Goal: Task Accomplishment & Management: Complete application form

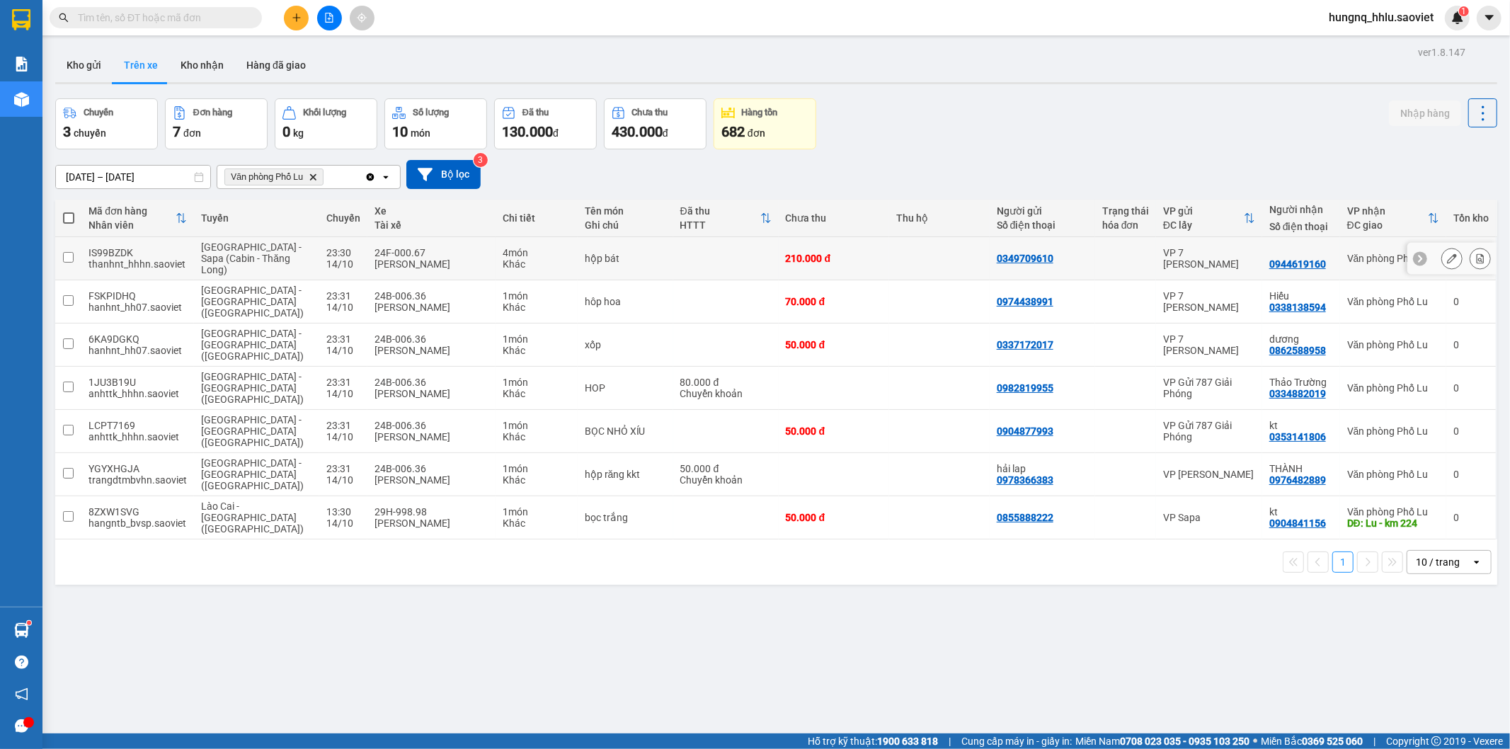
drag, startPoint x: 118, startPoint y: 261, endPoint x: 132, endPoint y: 265, distance: 15.7
click at [118, 261] on div "thanhnt_hhhn.saoviet" at bounding box center [137, 263] width 98 height 11
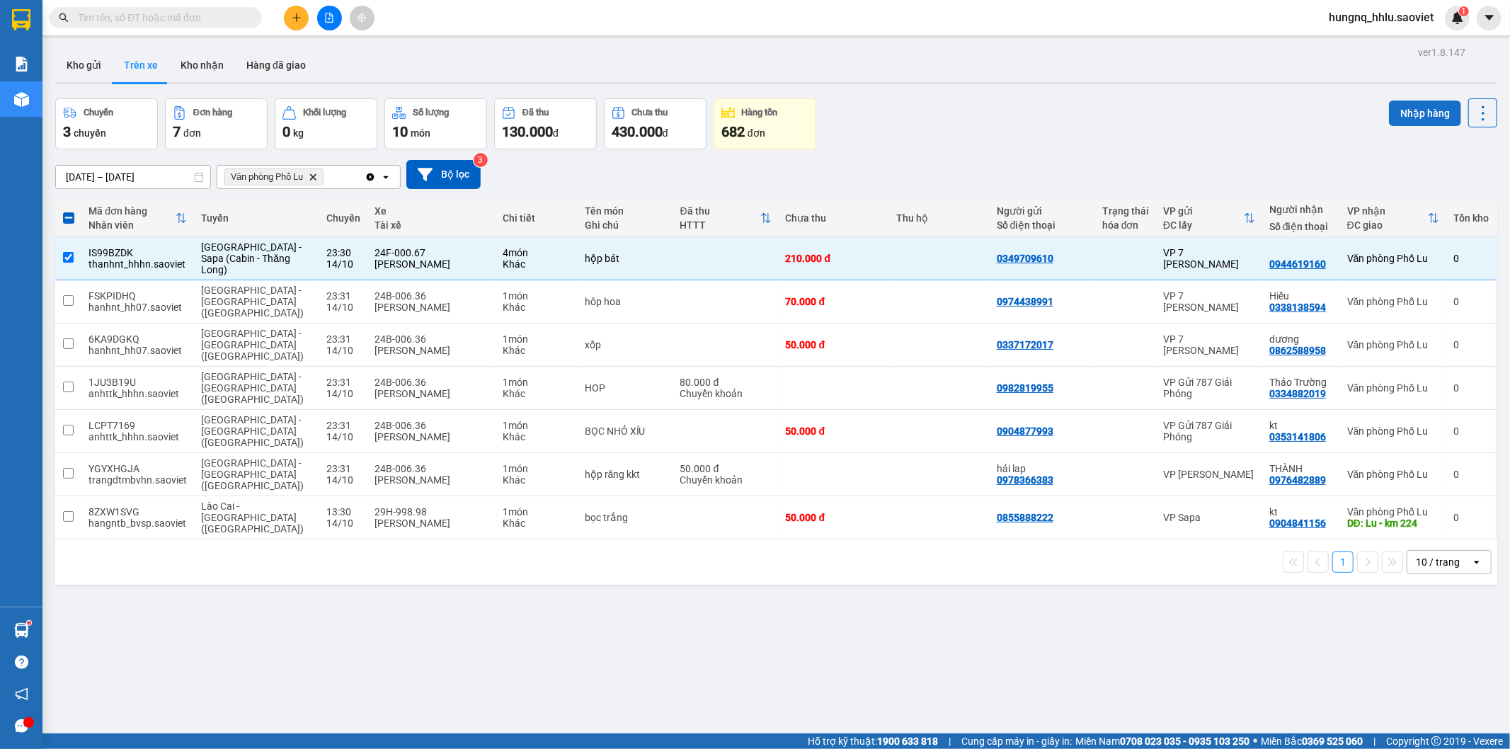
click at [1390, 118] on button "Nhập hàng" at bounding box center [1425, 113] width 72 height 25
checkbox input "false"
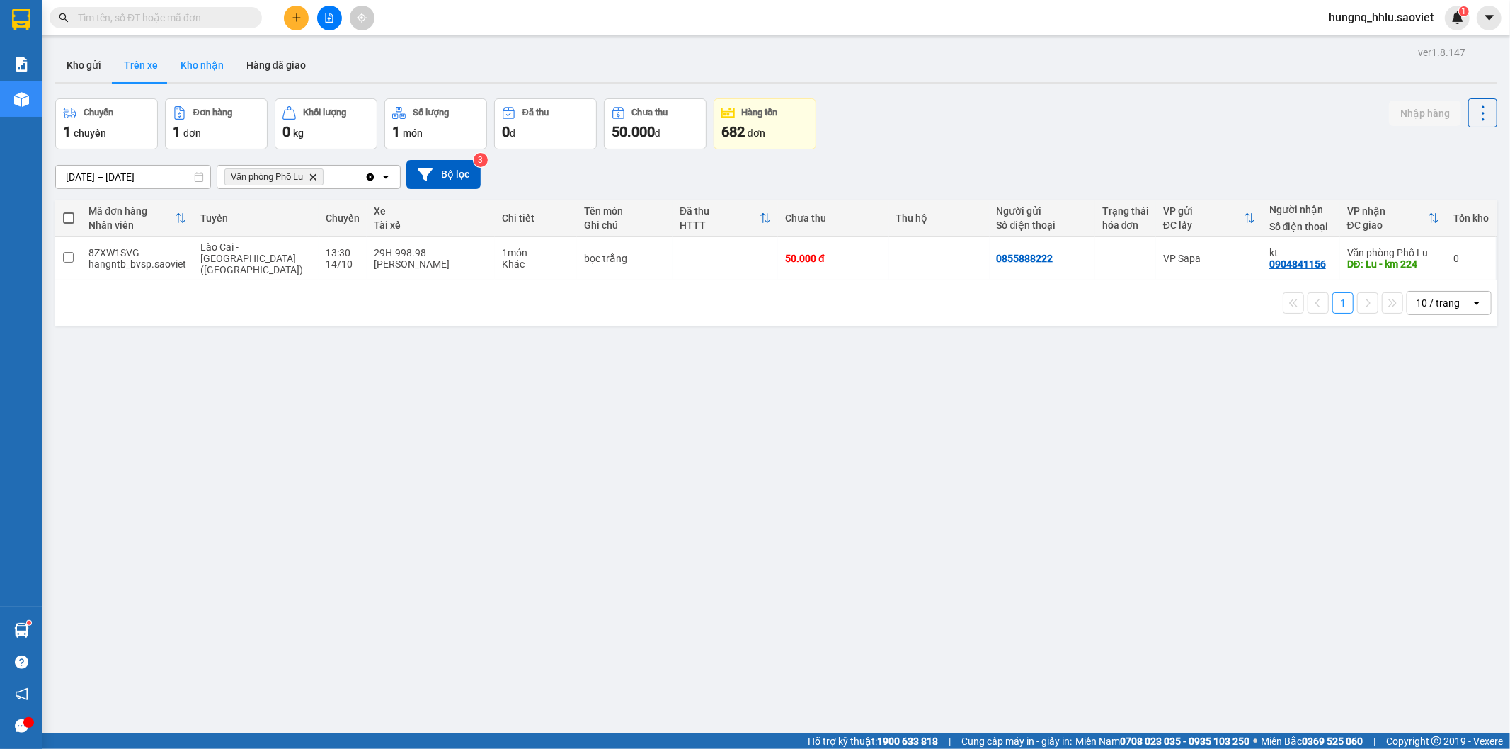
click at [184, 71] on button "Kho nhận" at bounding box center [202, 65] width 66 height 34
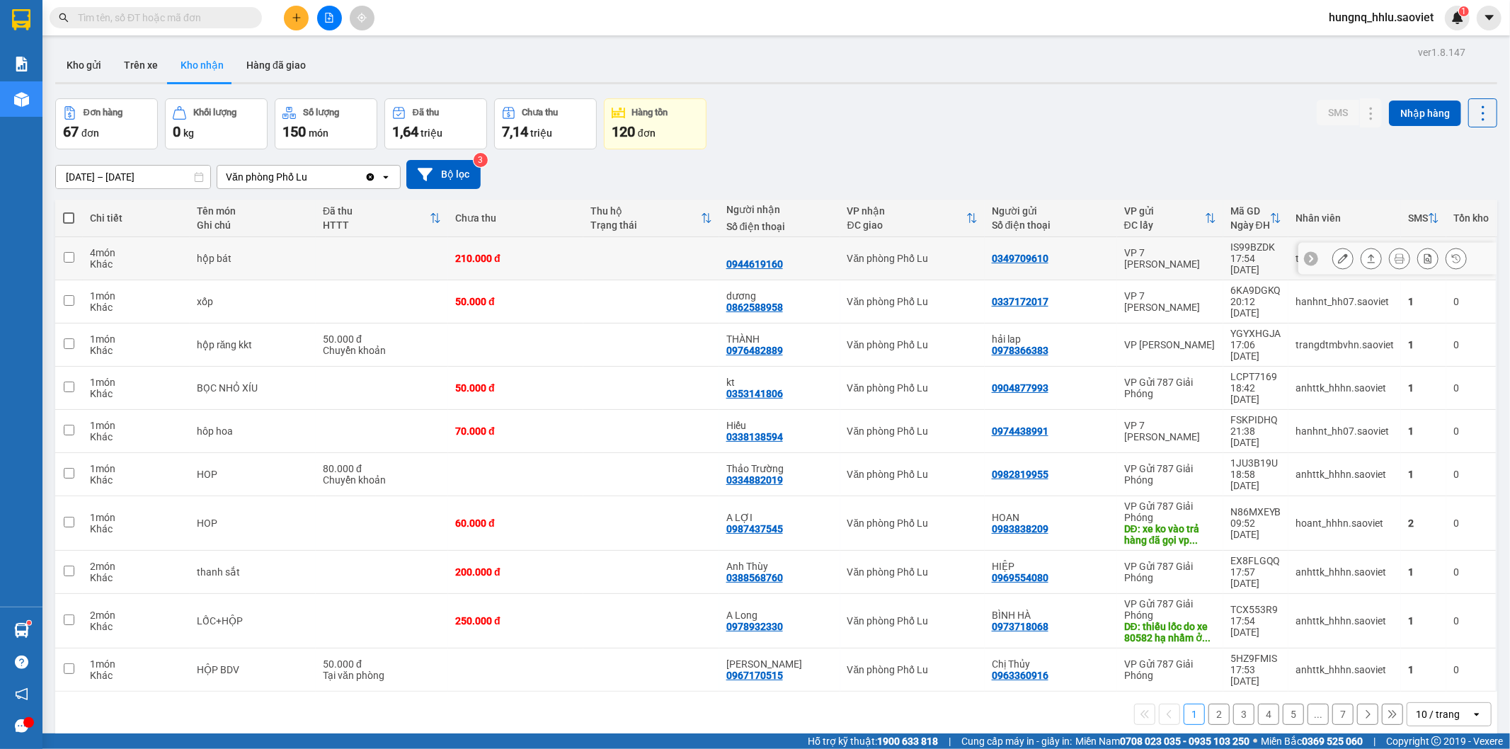
click at [62, 258] on td at bounding box center [69, 258] width 28 height 43
checkbox input "true"
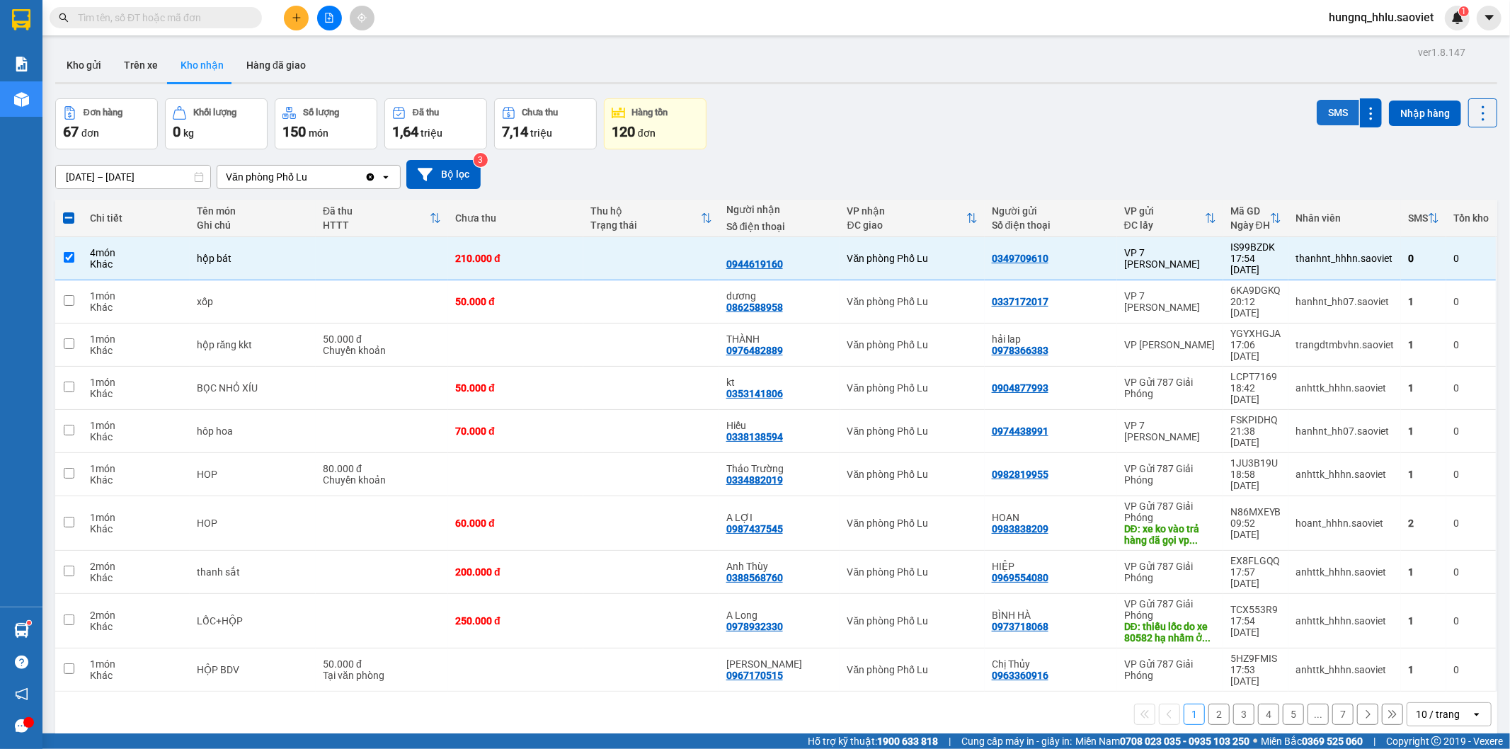
click at [1317, 115] on button "SMS" at bounding box center [1338, 112] width 42 height 25
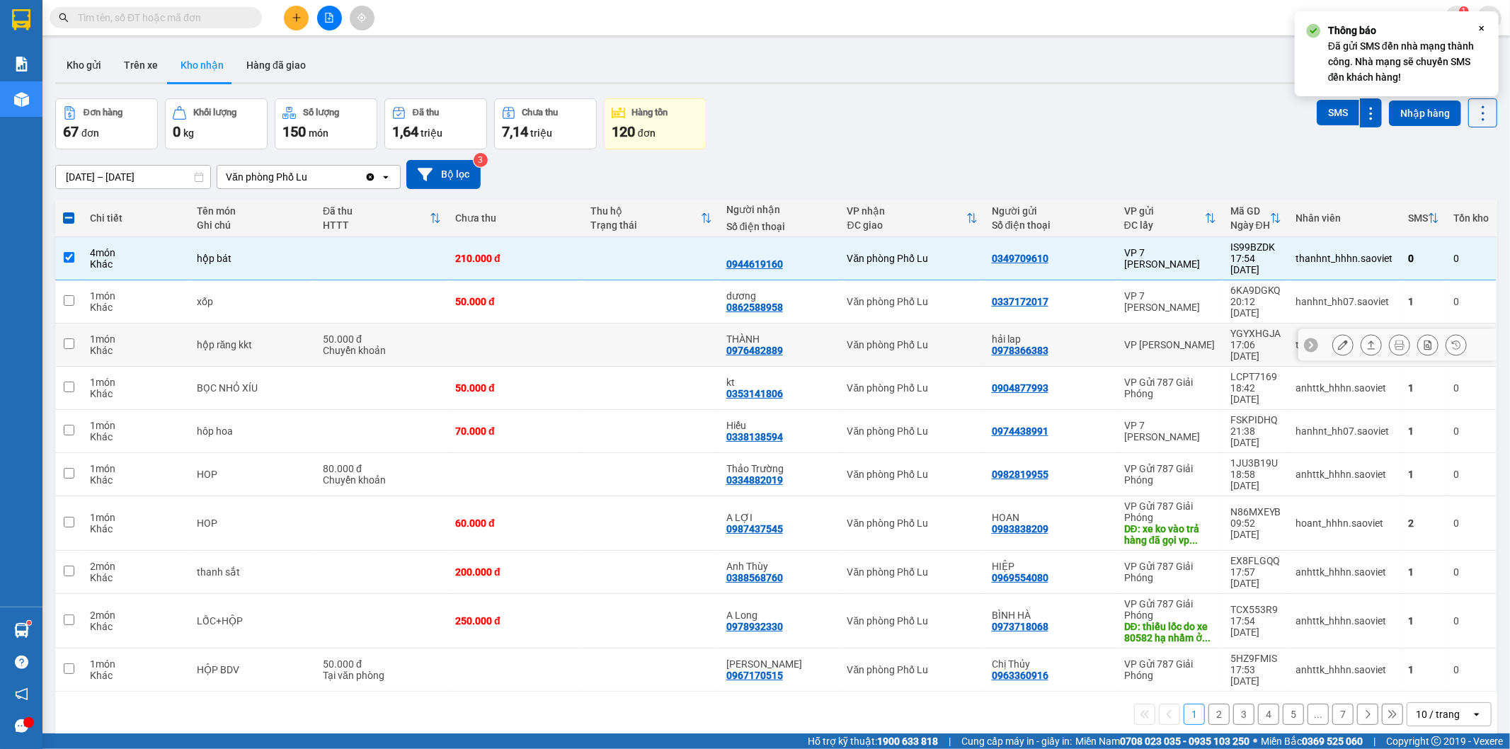
scroll to position [65, 0]
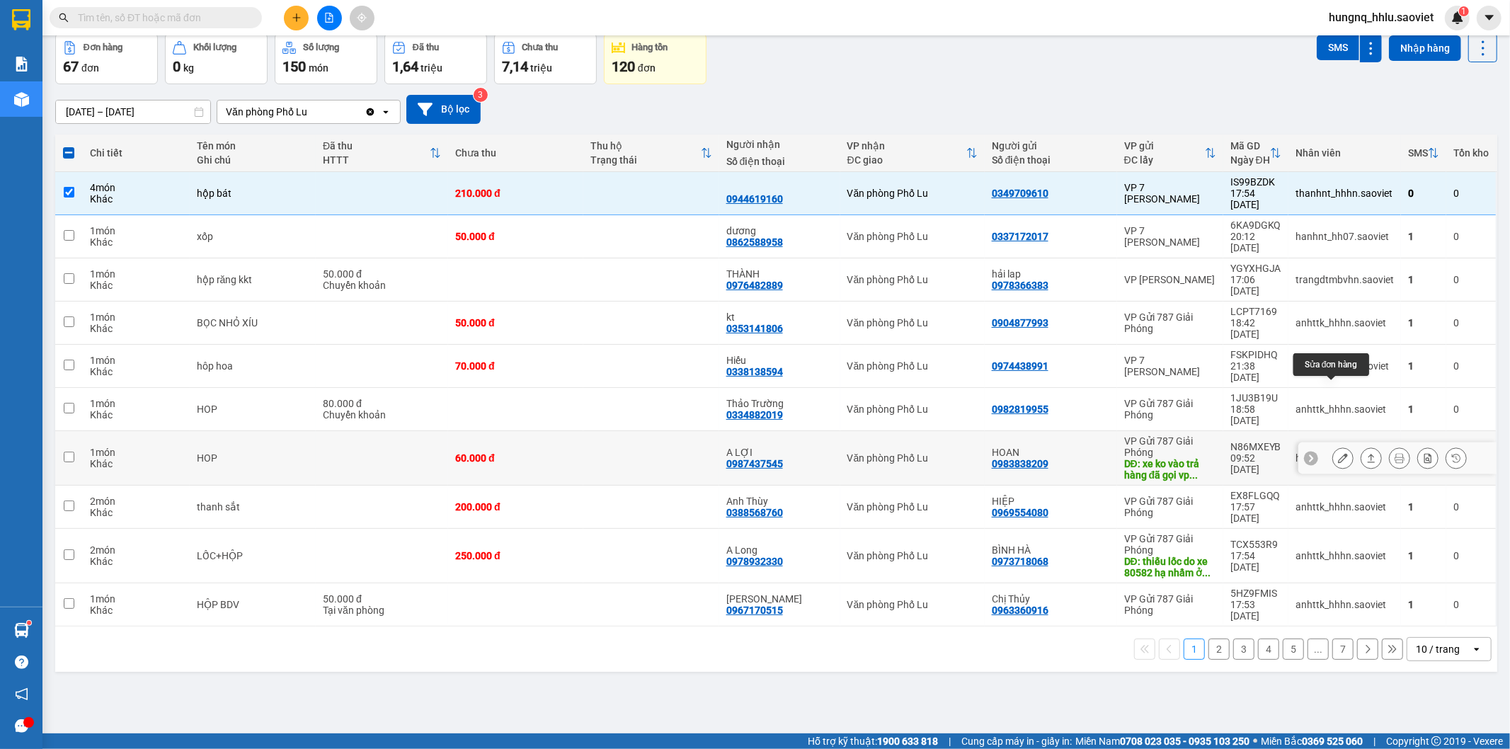
click at [1333, 446] on button at bounding box center [1343, 458] width 20 height 25
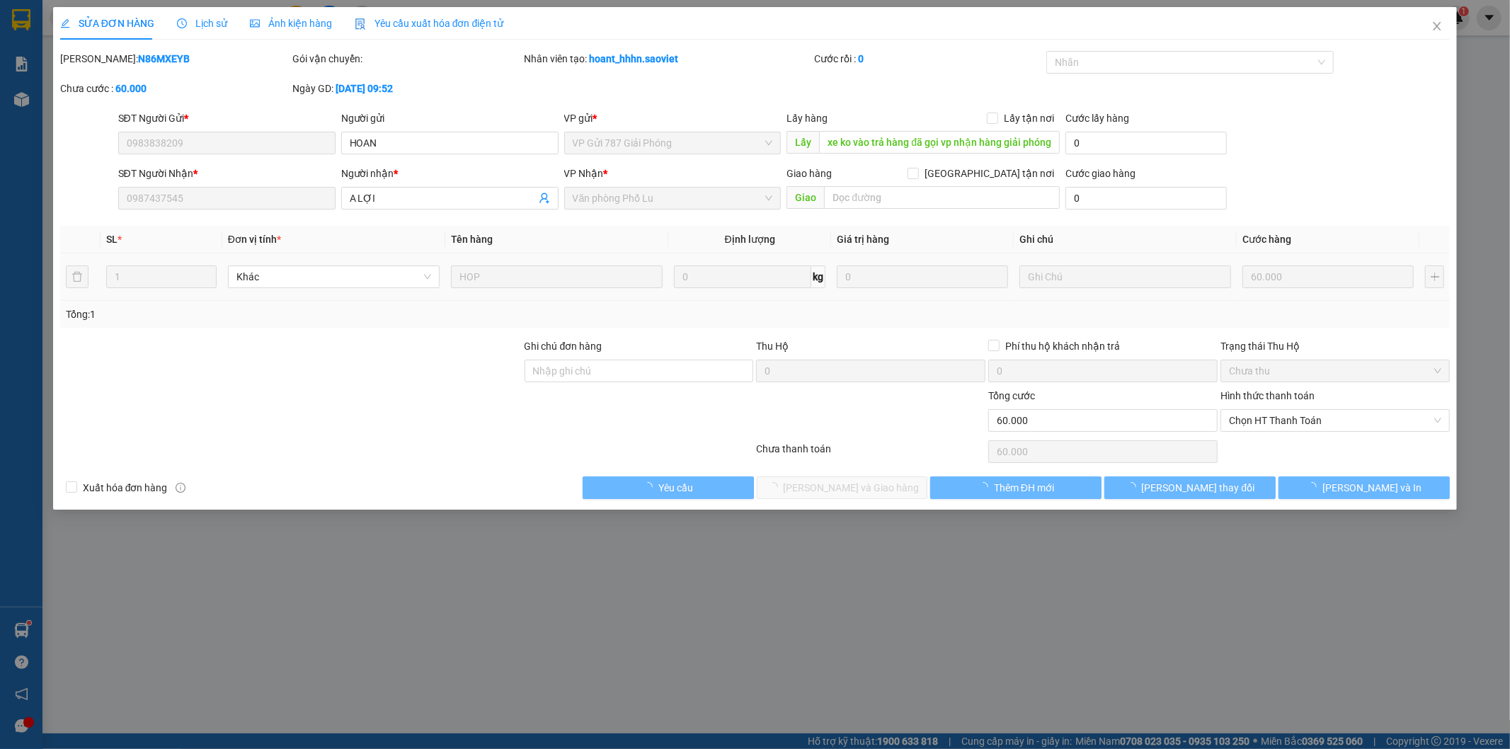
type input "0983838209"
type input "HOAN"
type input "xe ko vào trả hàng đã gọi vp nhận hàng giải phóng nhờ check"
type input "0987437545"
type input "A LỢI"
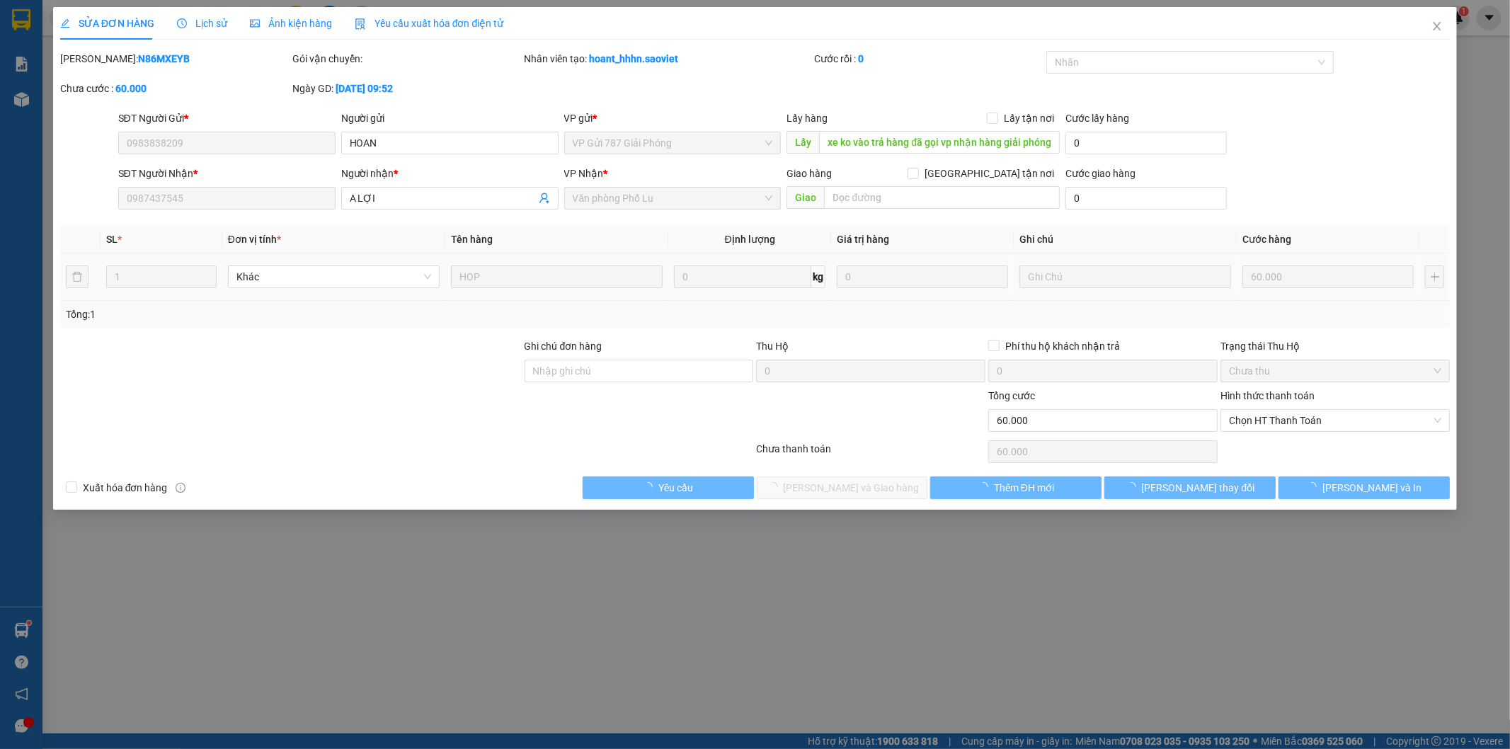
type input "0"
type input "60.000"
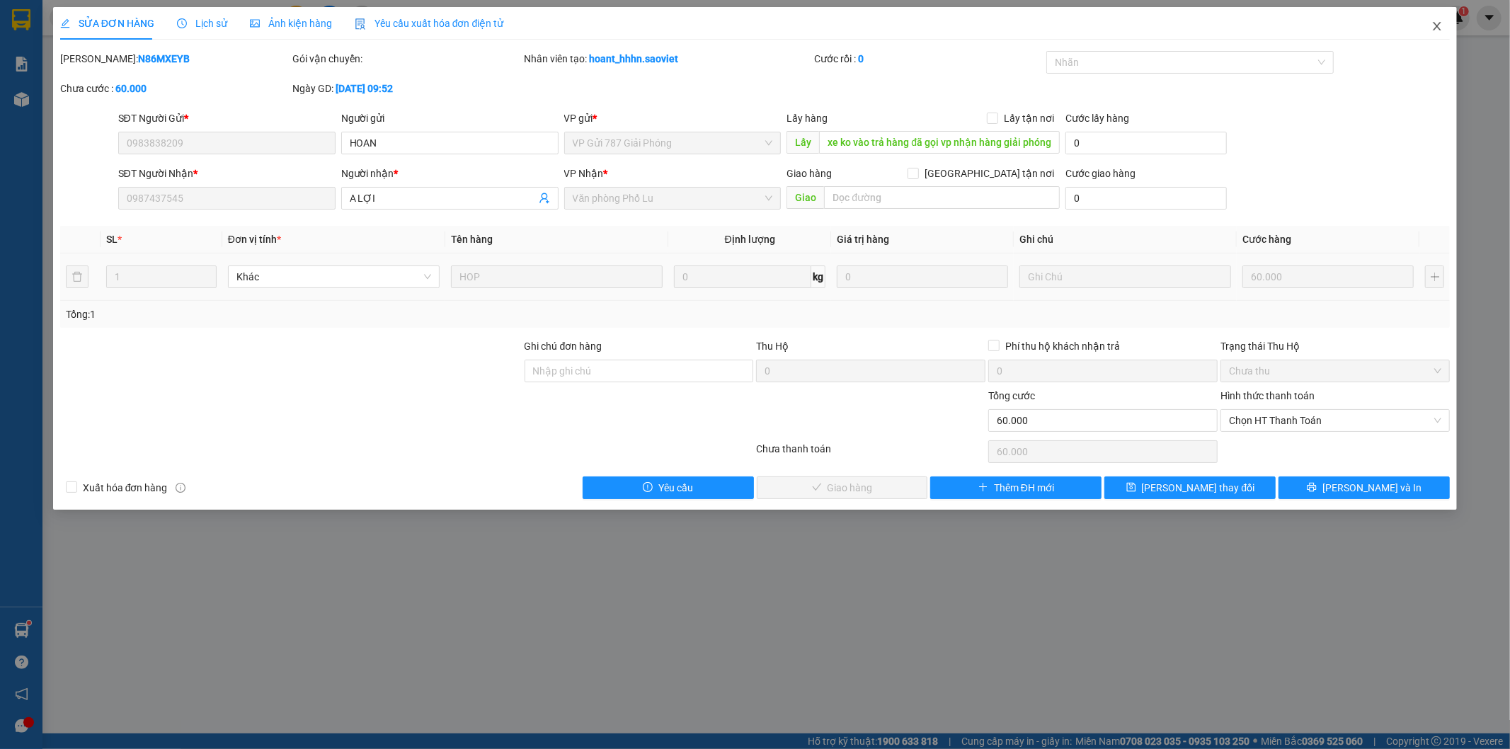
click at [1443, 33] on span "Close" at bounding box center [1437, 27] width 40 height 40
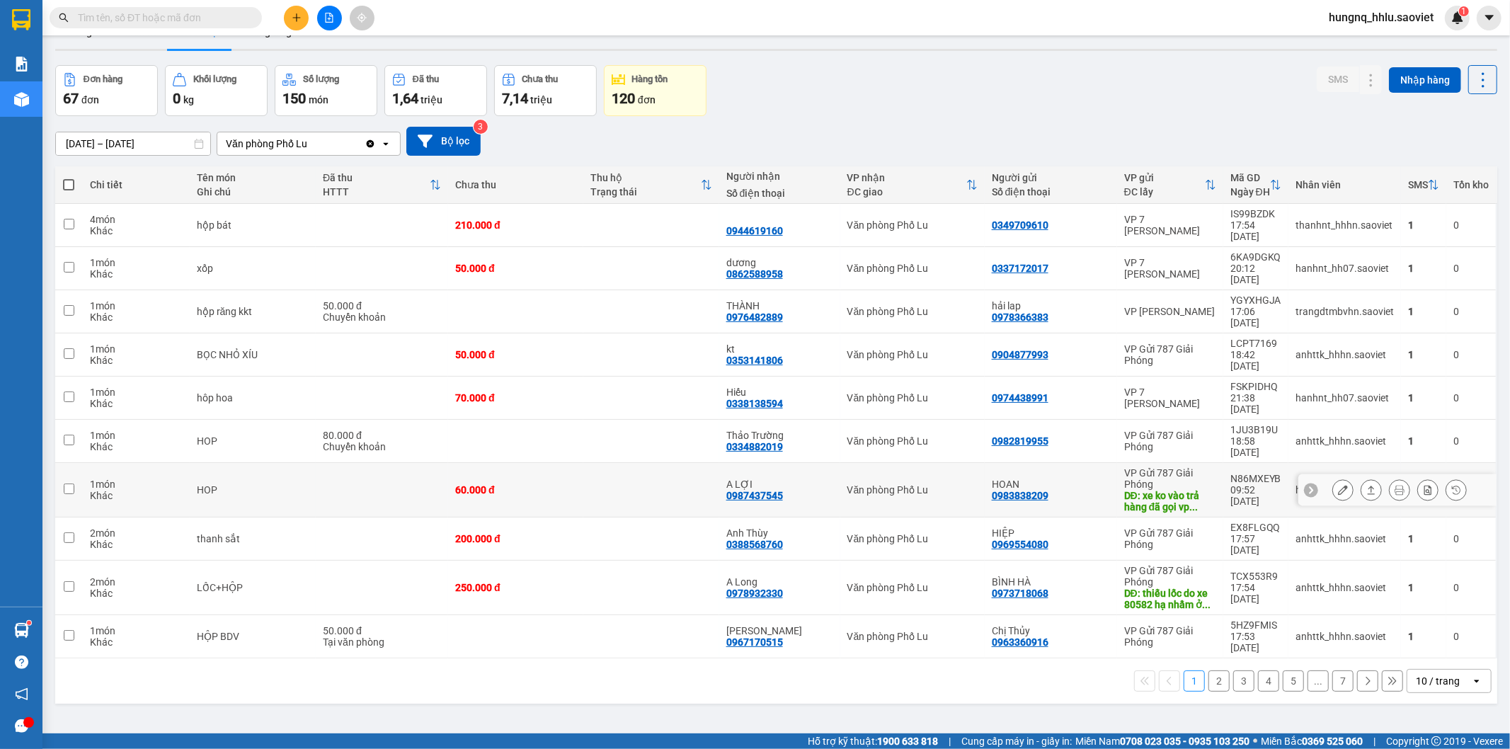
scroll to position [65, 0]
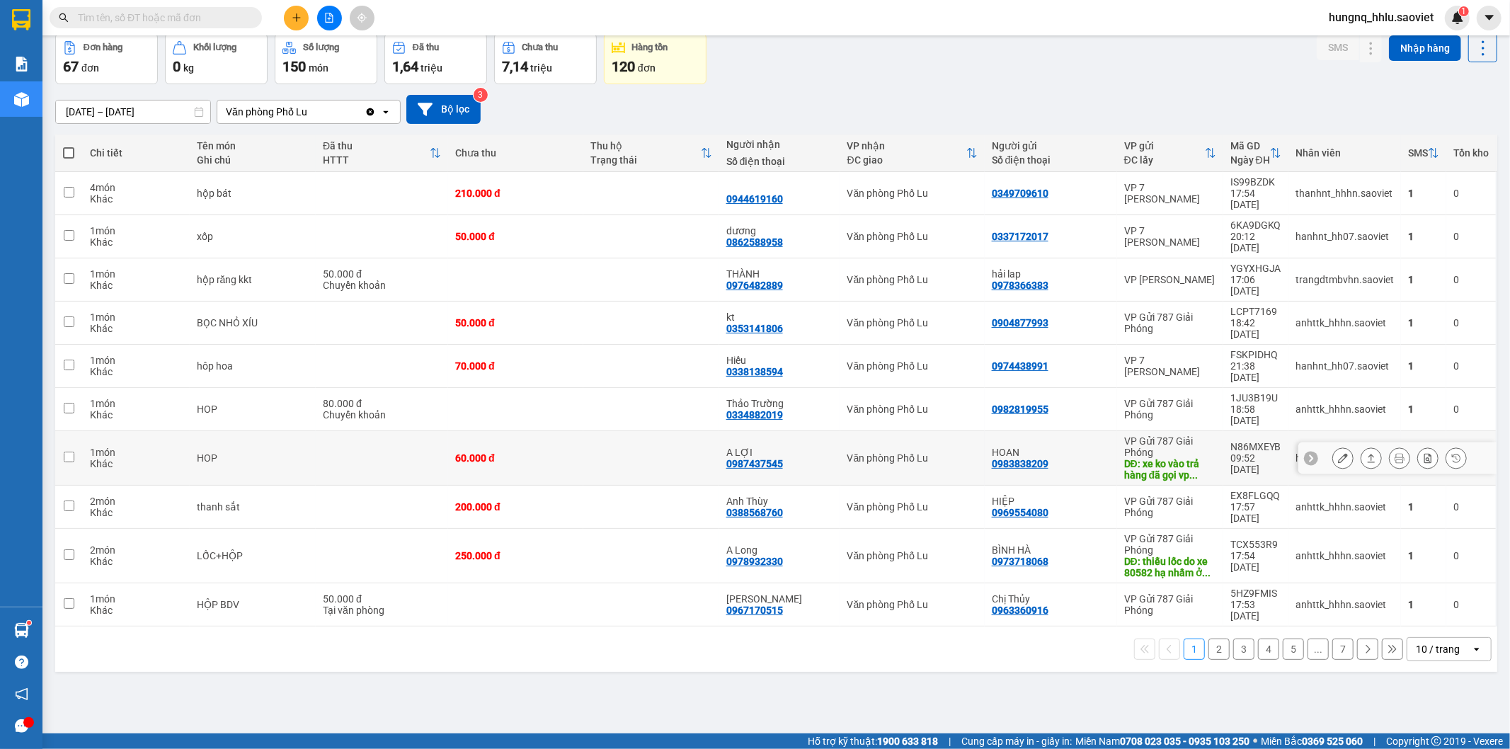
click at [1333, 446] on button at bounding box center [1343, 458] width 20 height 25
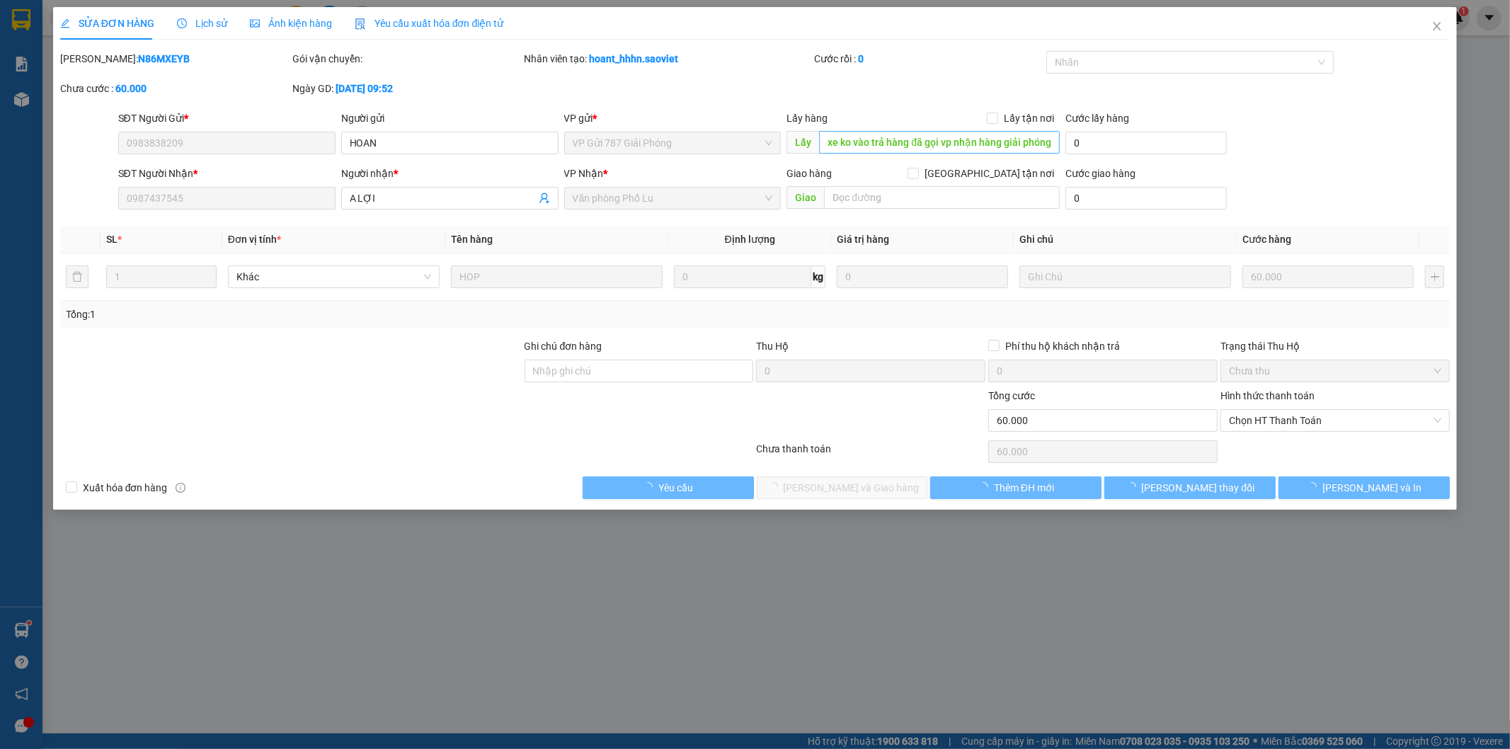
type input "0983838209"
type input "HOAN"
type input "xe ko vào trả hàng đã gọi vp nhận hàng giải phóng nhờ check"
type input "0987437545"
type input "A LỢI"
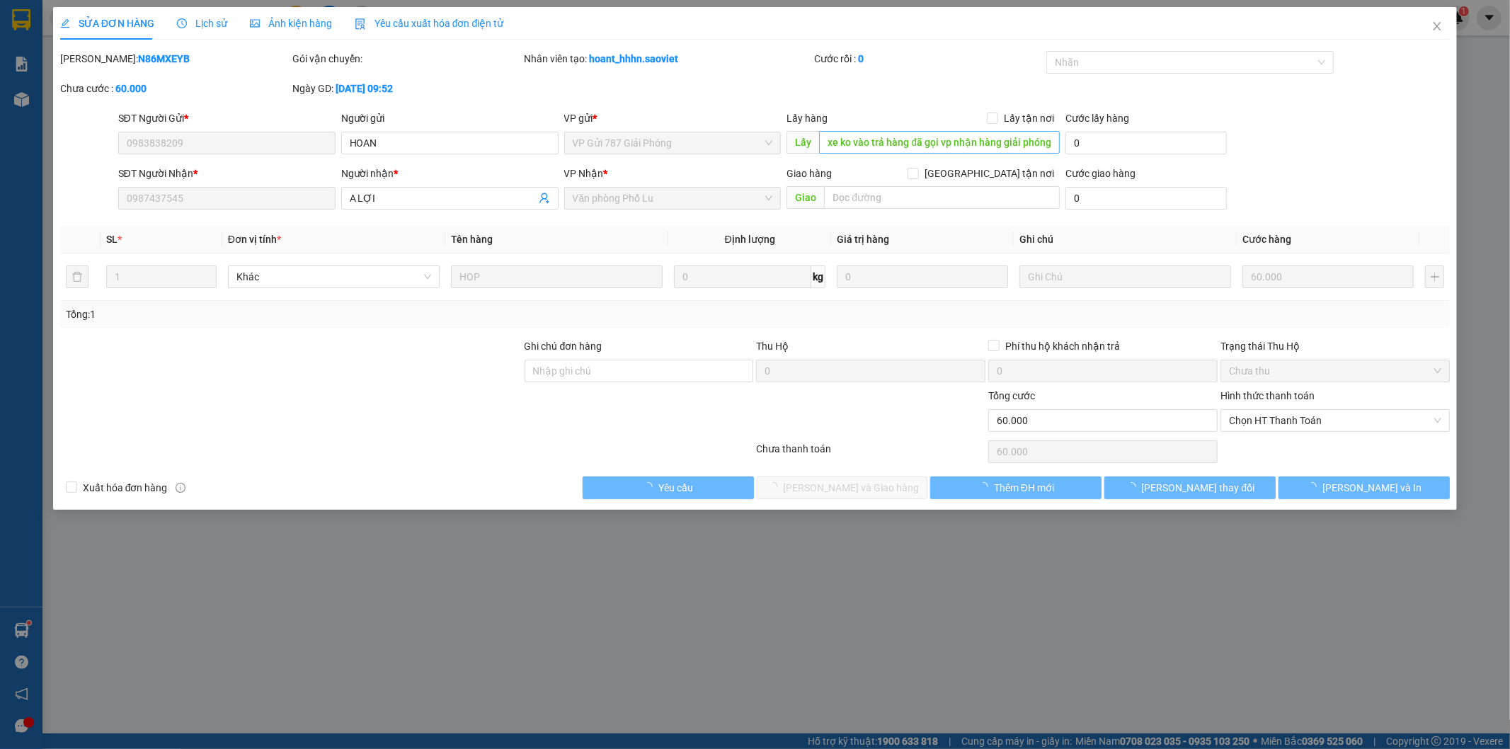
type input "0"
type input "60.000"
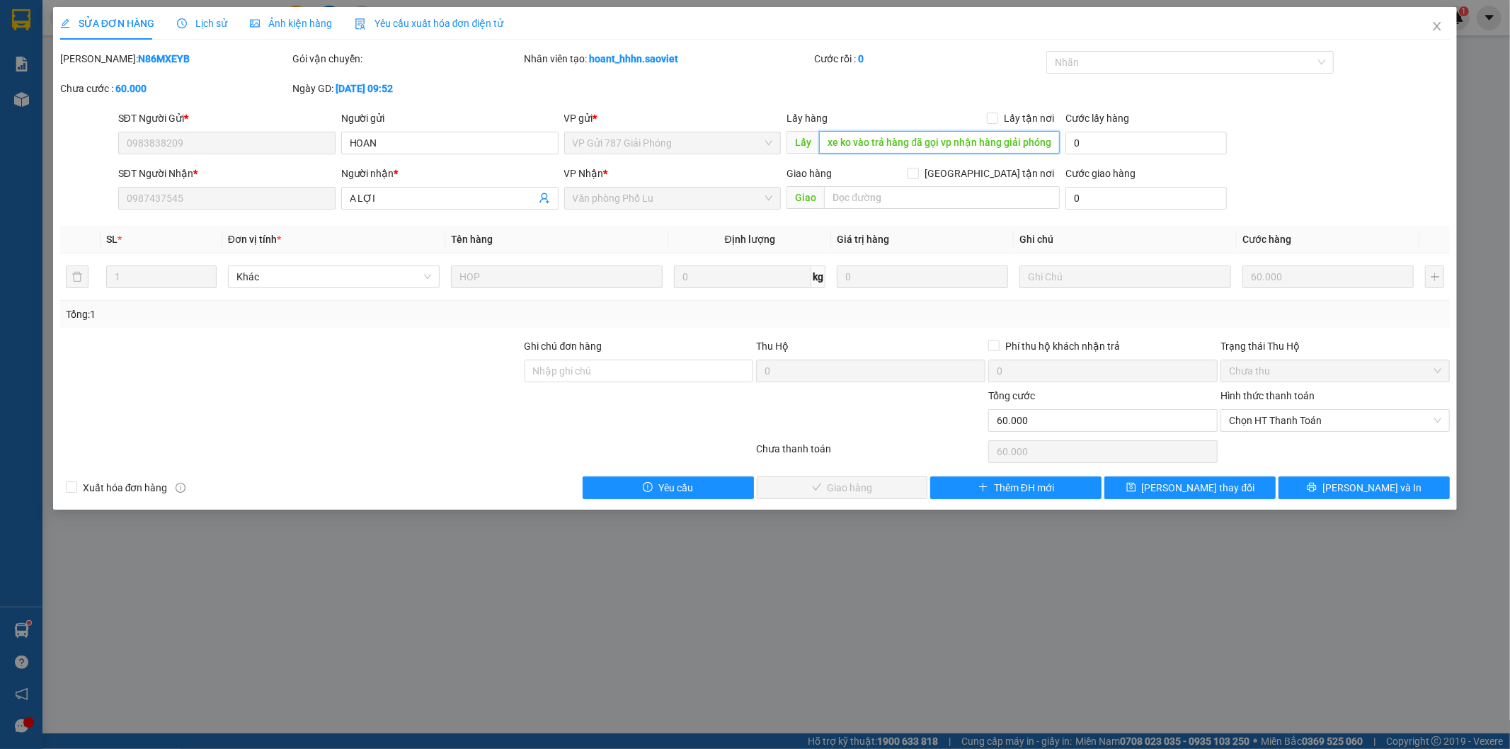
click at [914, 139] on input "xe ko vào trả hàng đã gọi vp nhận hàng giải phóng nhờ check" at bounding box center [939, 142] width 241 height 23
click at [1237, 489] on button "[PERSON_NAME] thay đổi" at bounding box center [1189, 487] width 171 height 23
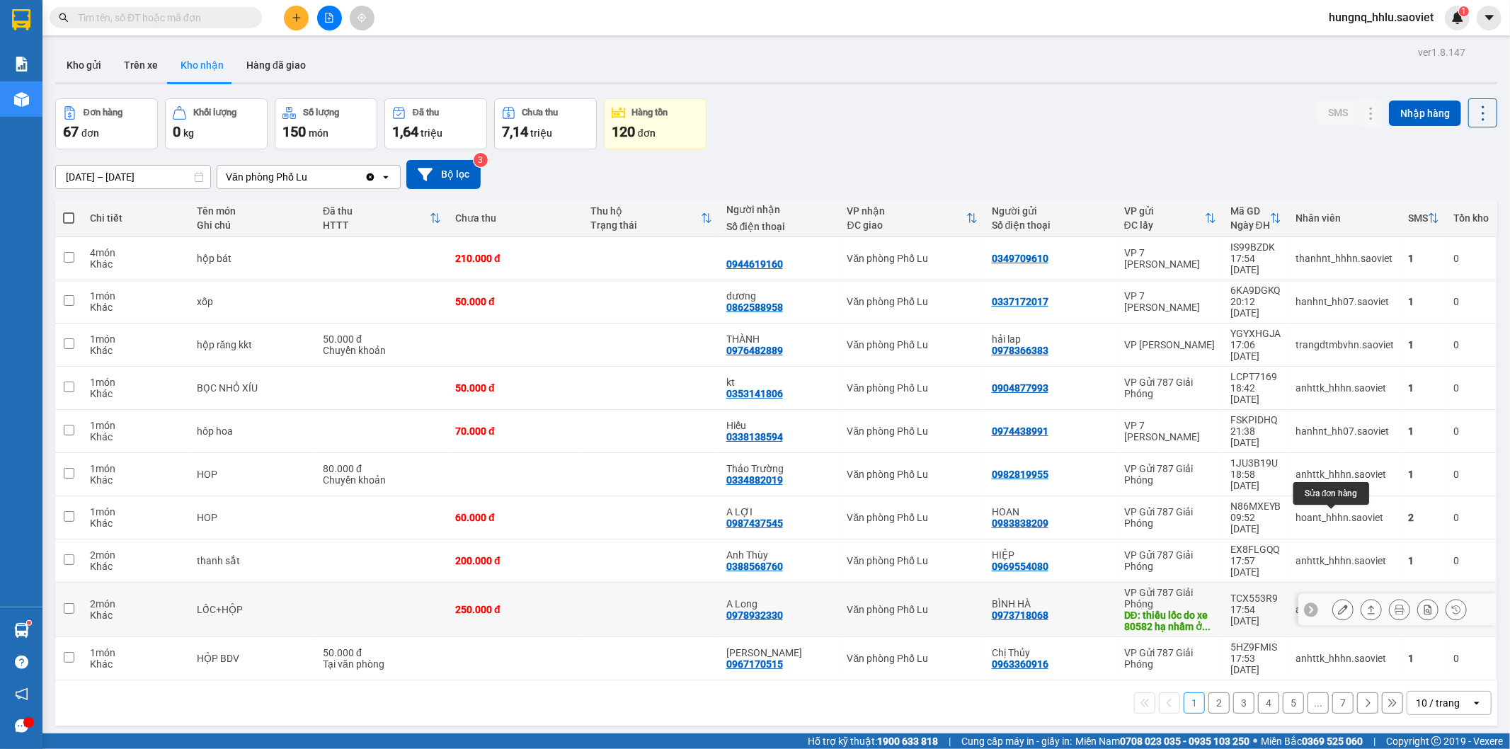
click at [1333, 597] on button at bounding box center [1343, 609] width 20 height 25
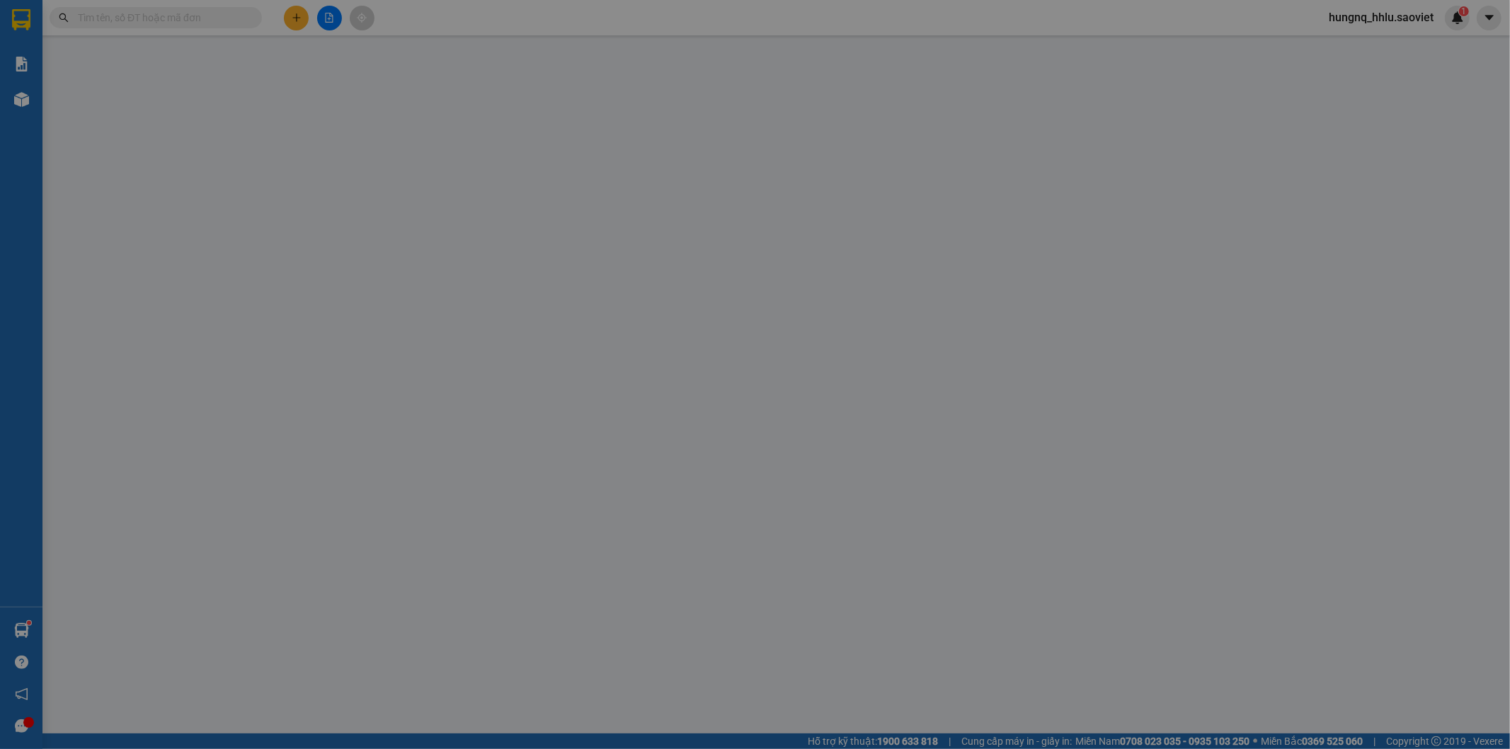
click at [1325, 527] on div "SỬA ĐƠN HÀNG Lịch sử Ảnh kiện hàng Yêu cầu xuất hóa đơn điện tử Total Paid Fee …" at bounding box center [755, 374] width 1510 height 749
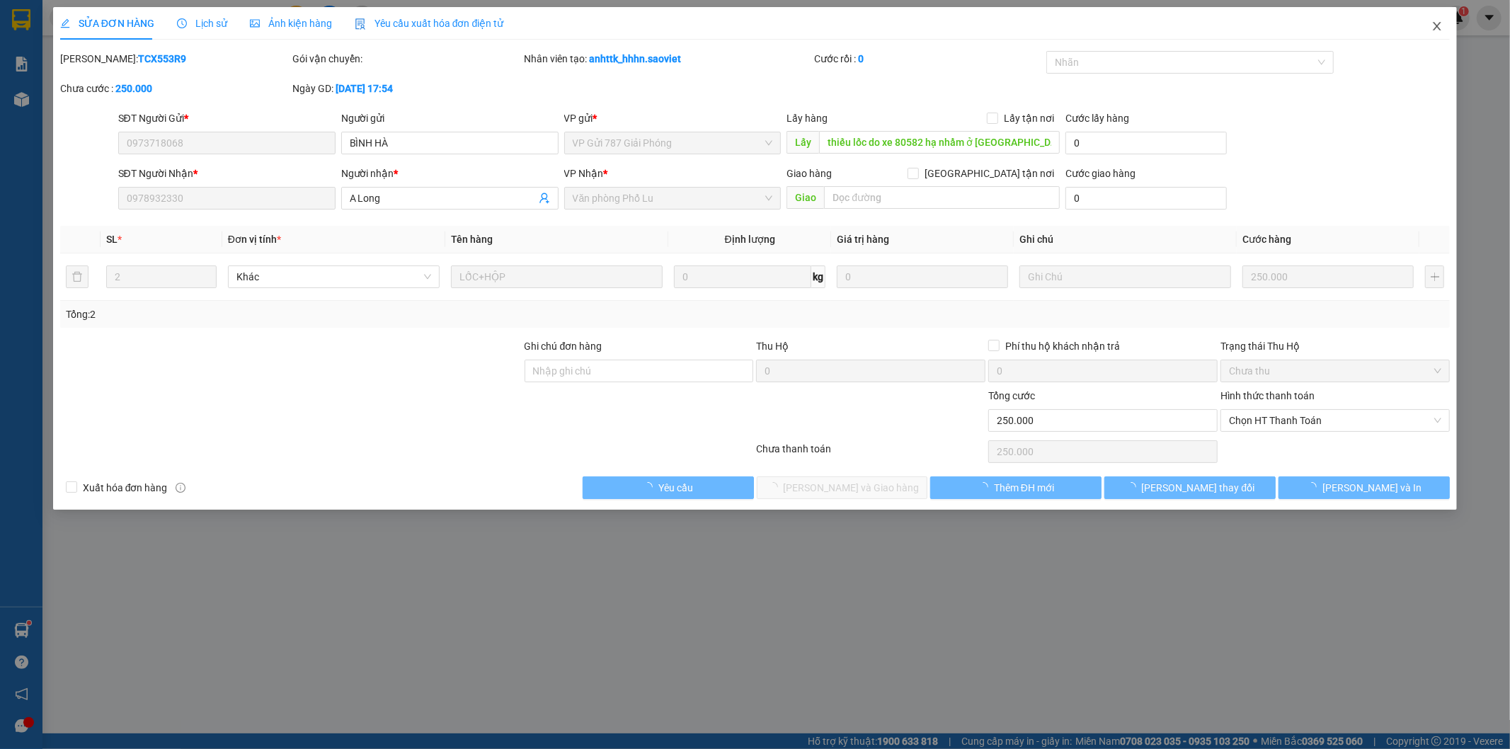
type input "0973718068"
type input "BÌNH HÀ"
type input "thiếu lốc do xe 80582 hạ nhầm ở [GEOGRAPHIC_DATA], vp lu nhập nhầm"
type input "0978932330"
type input "A Long"
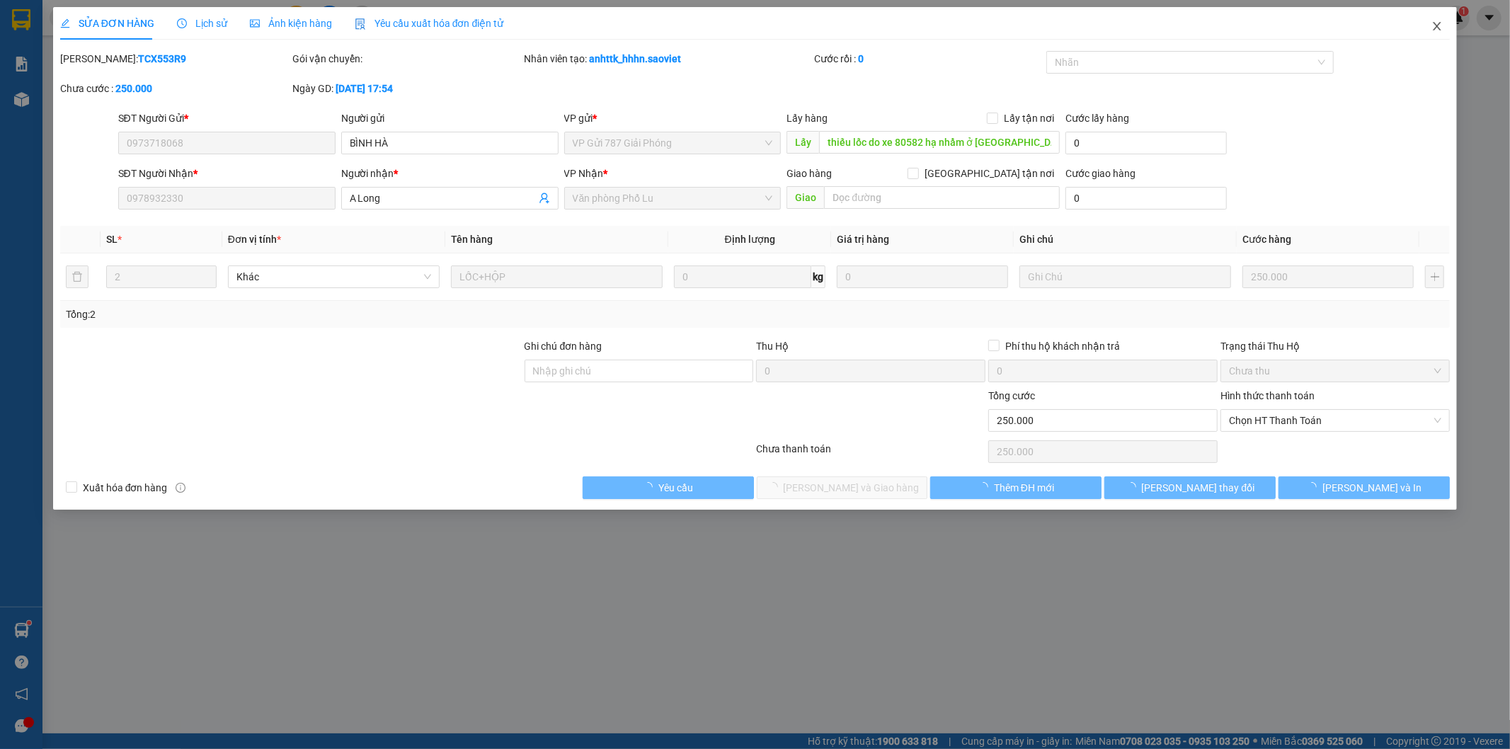
type input "0"
type input "250.000"
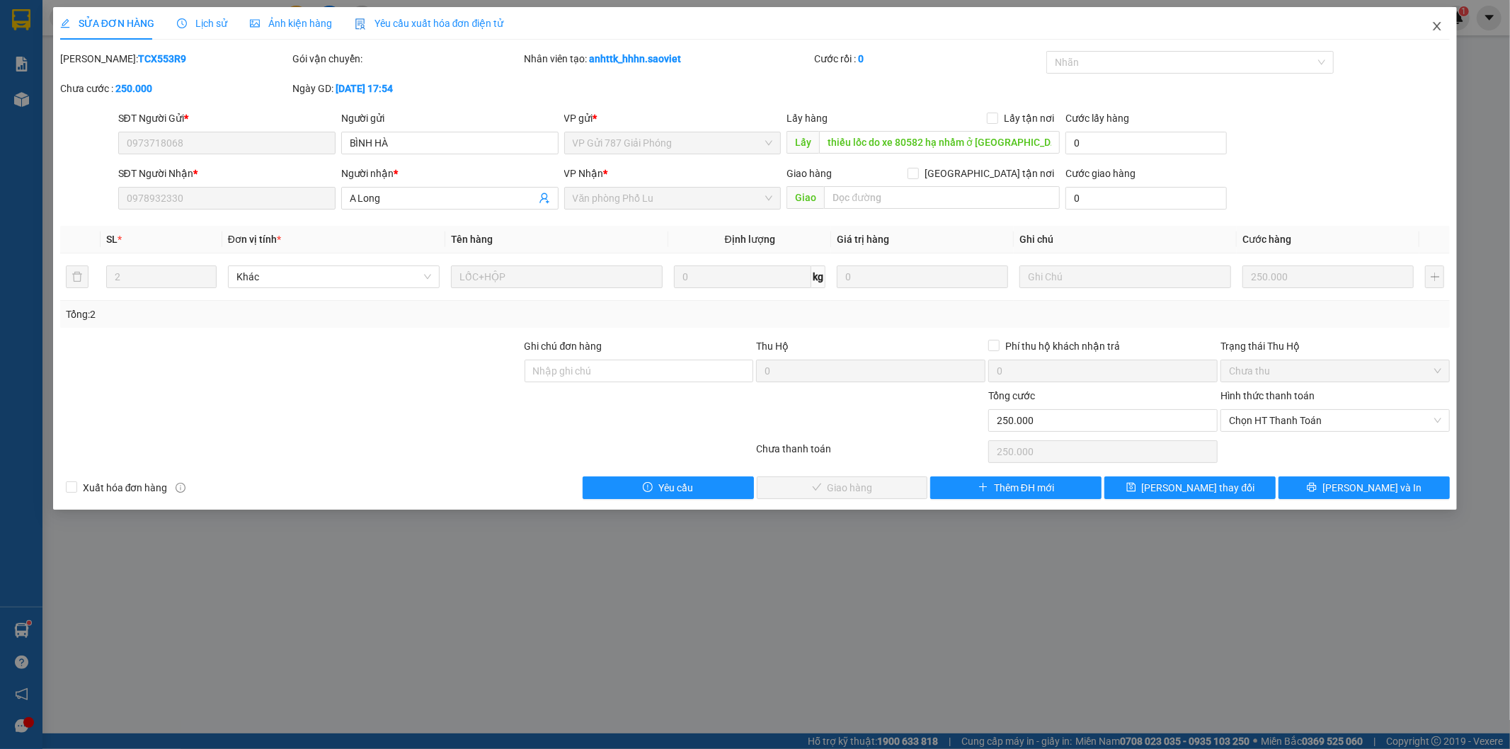
click at [1446, 30] on span "Close" at bounding box center [1437, 27] width 40 height 40
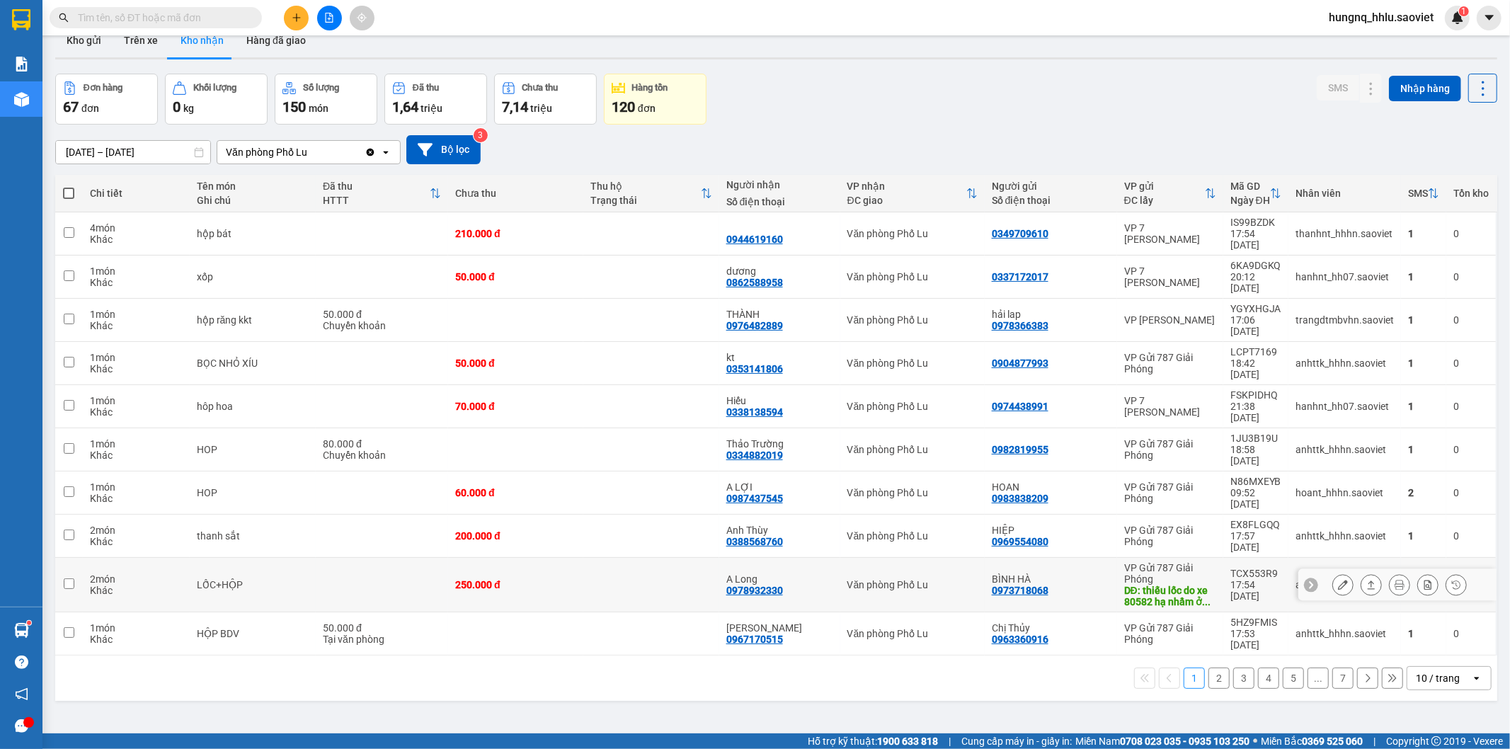
scroll to position [65, 0]
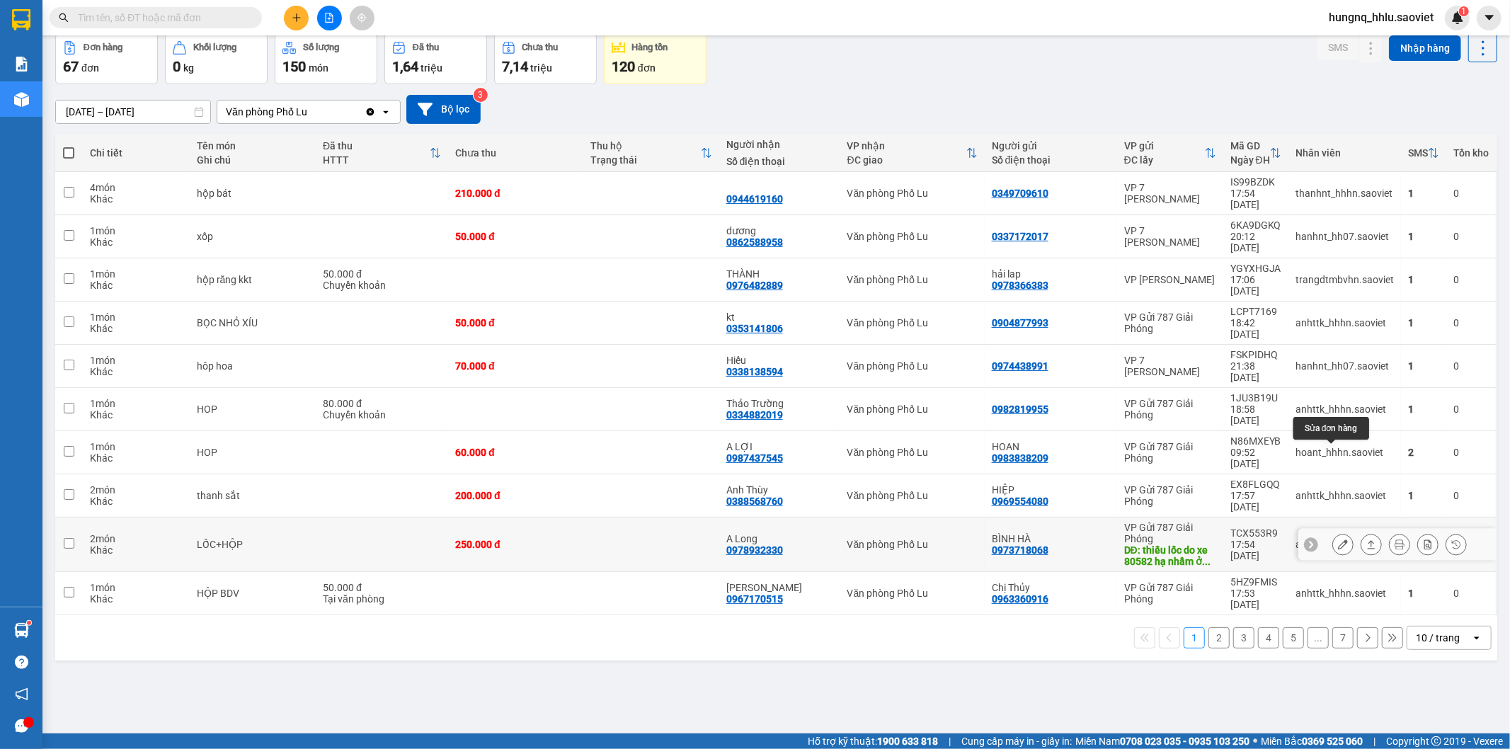
click at [1333, 532] on button at bounding box center [1343, 544] width 20 height 25
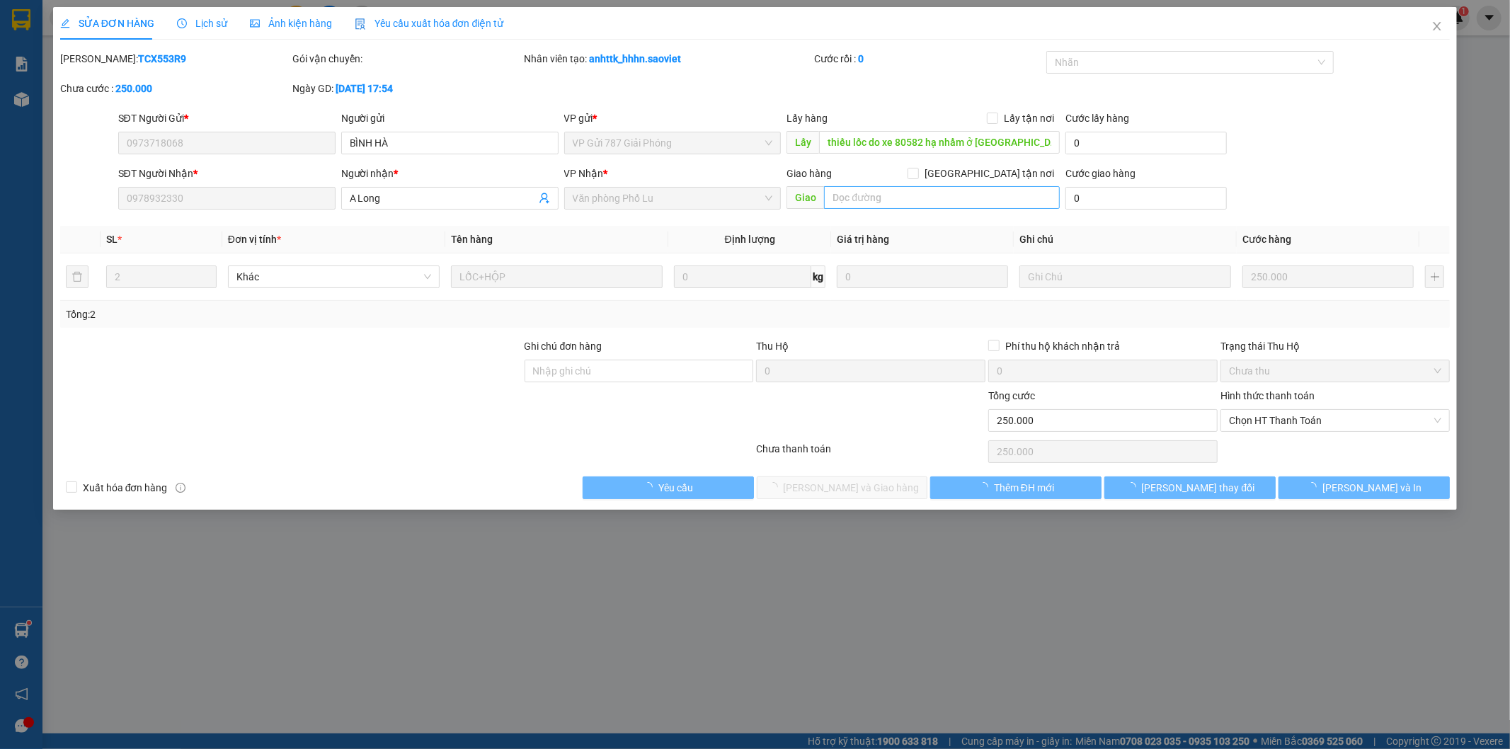
type input "0973718068"
type input "BÌNH HÀ"
type input "thiếu lốc do xe 80582 hạ nhầm ở [GEOGRAPHIC_DATA], vp lu nhập nhầm"
type input "0978932330"
type input "A Long"
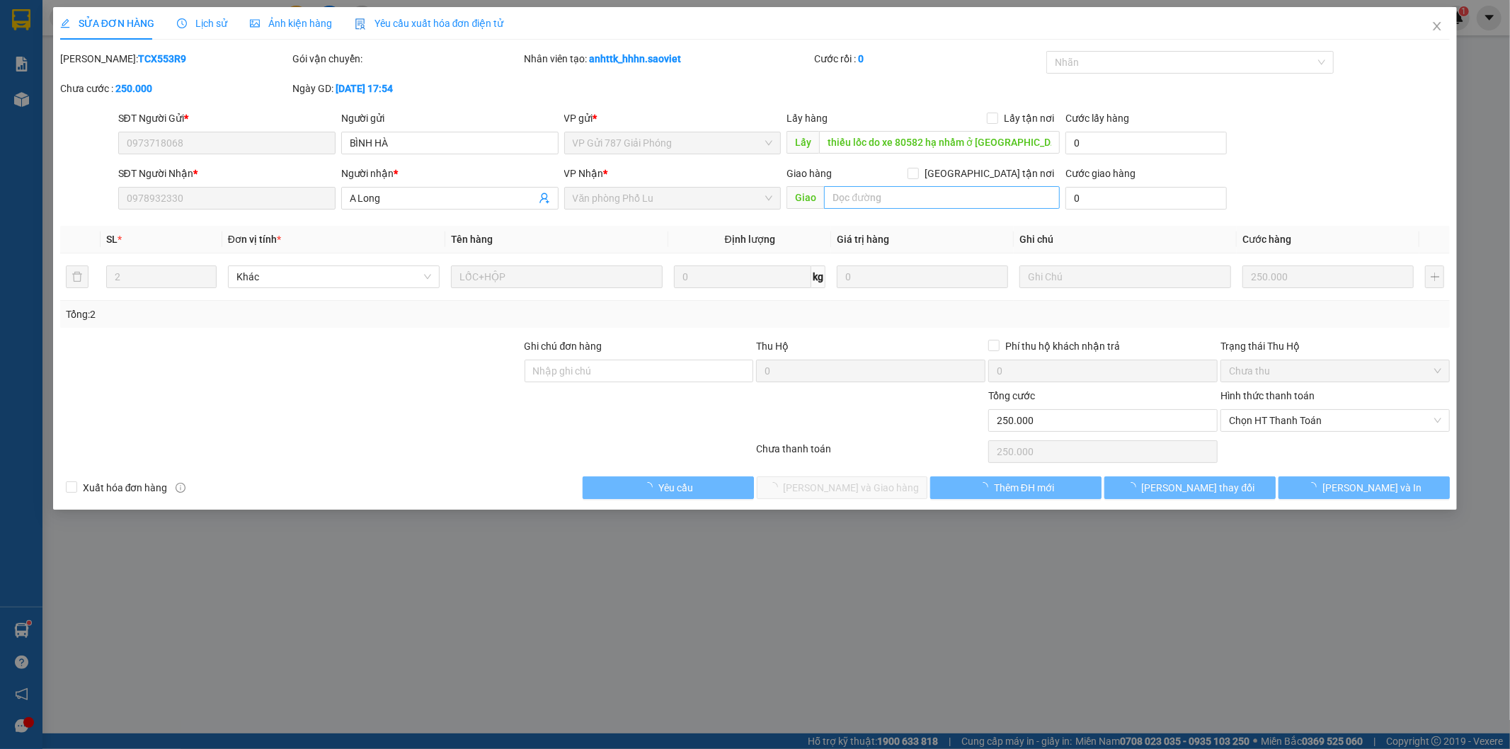
type input "0"
type input "250.000"
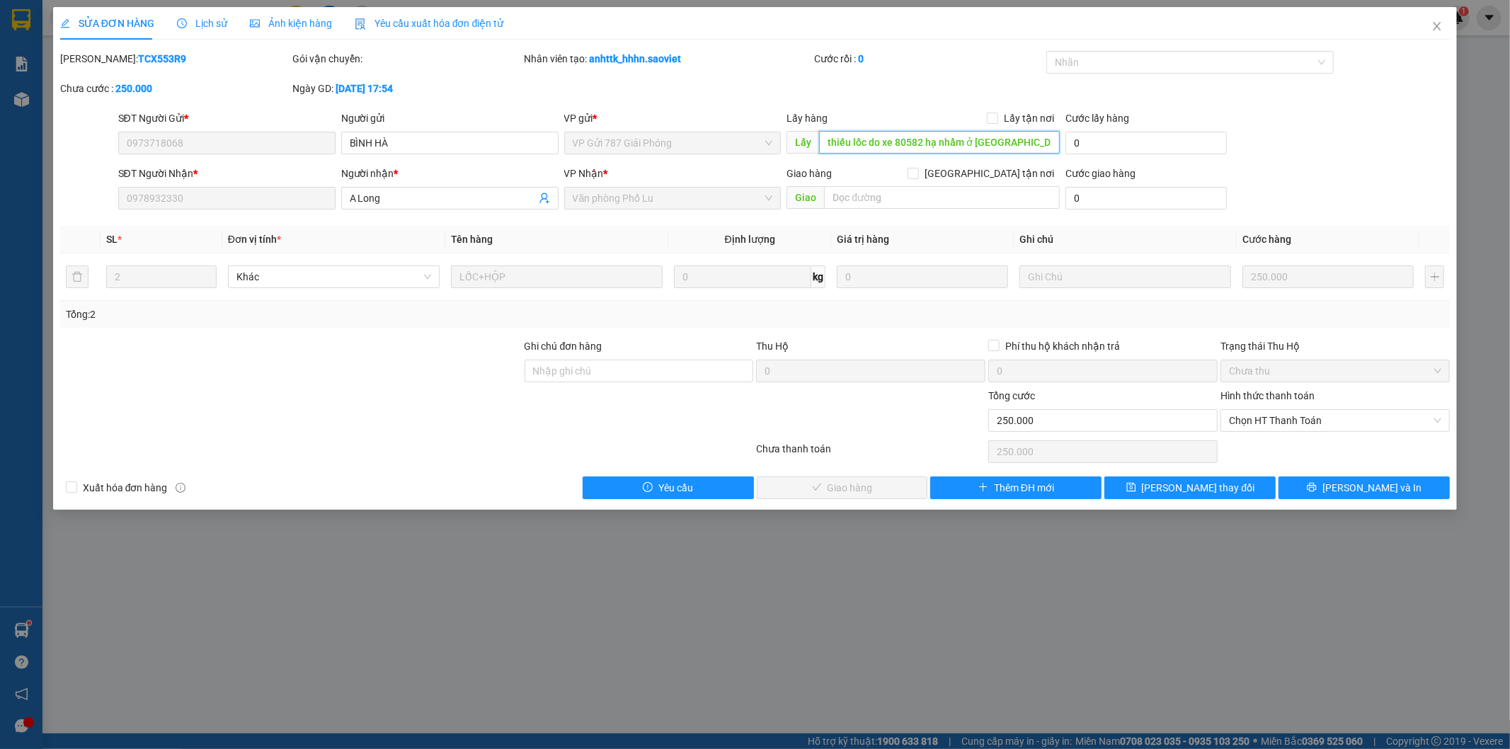
click at [895, 146] on input "thiếu lốc do xe 80582 hạ nhầm ở [GEOGRAPHIC_DATA], vp lu nhập nhầm" at bounding box center [939, 142] width 241 height 23
click at [1227, 493] on button "[PERSON_NAME] thay đổi" at bounding box center [1189, 487] width 171 height 23
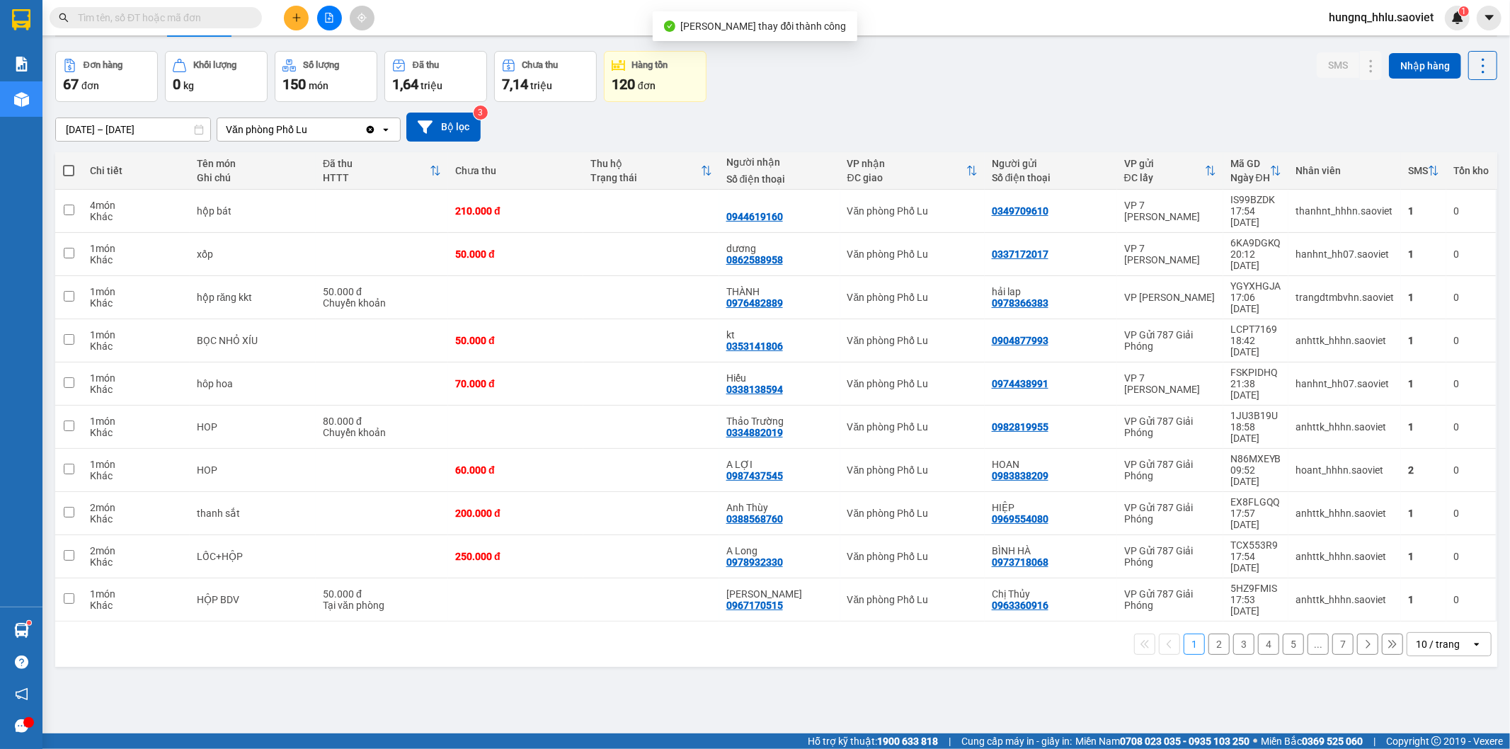
scroll to position [65, 0]
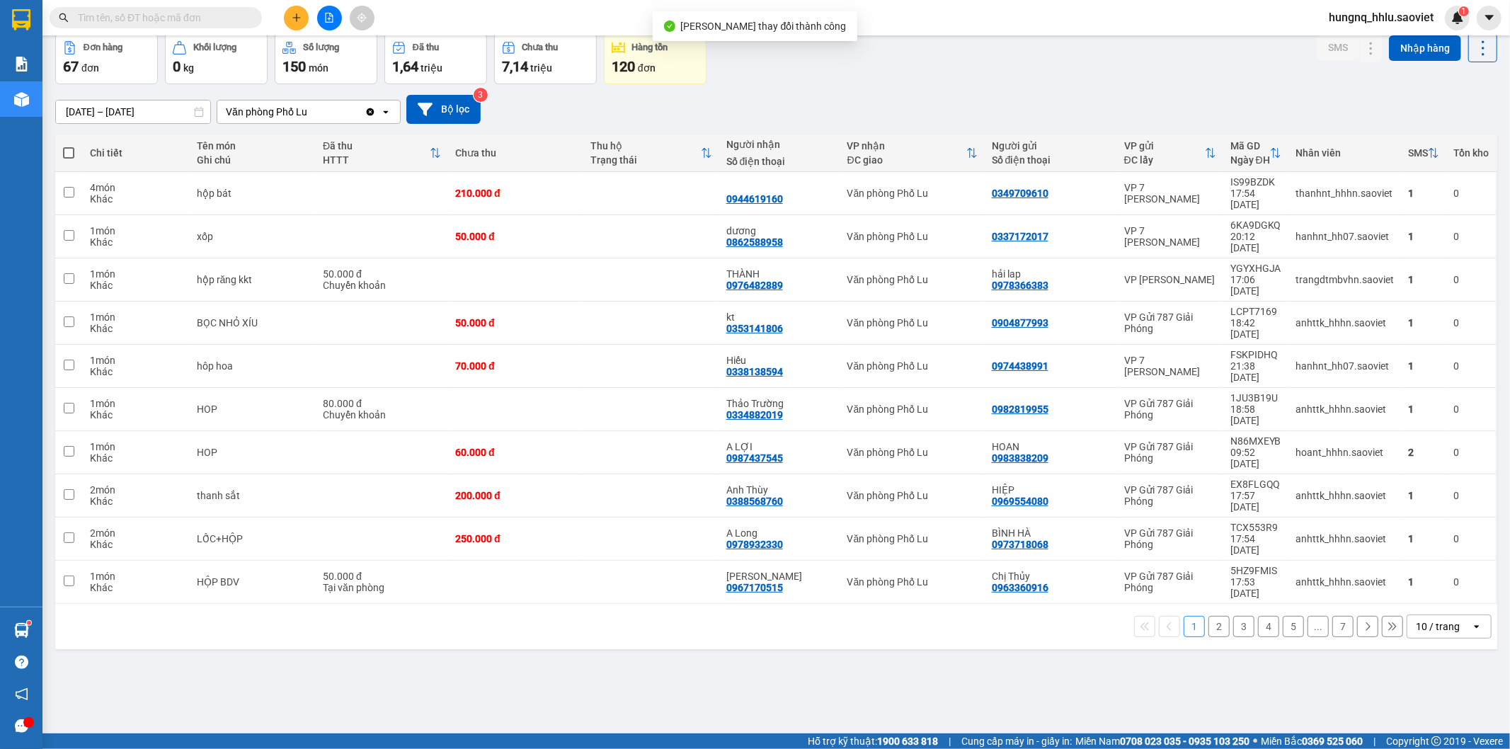
click at [1216, 616] on button "2" at bounding box center [1218, 626] width 21 height 21
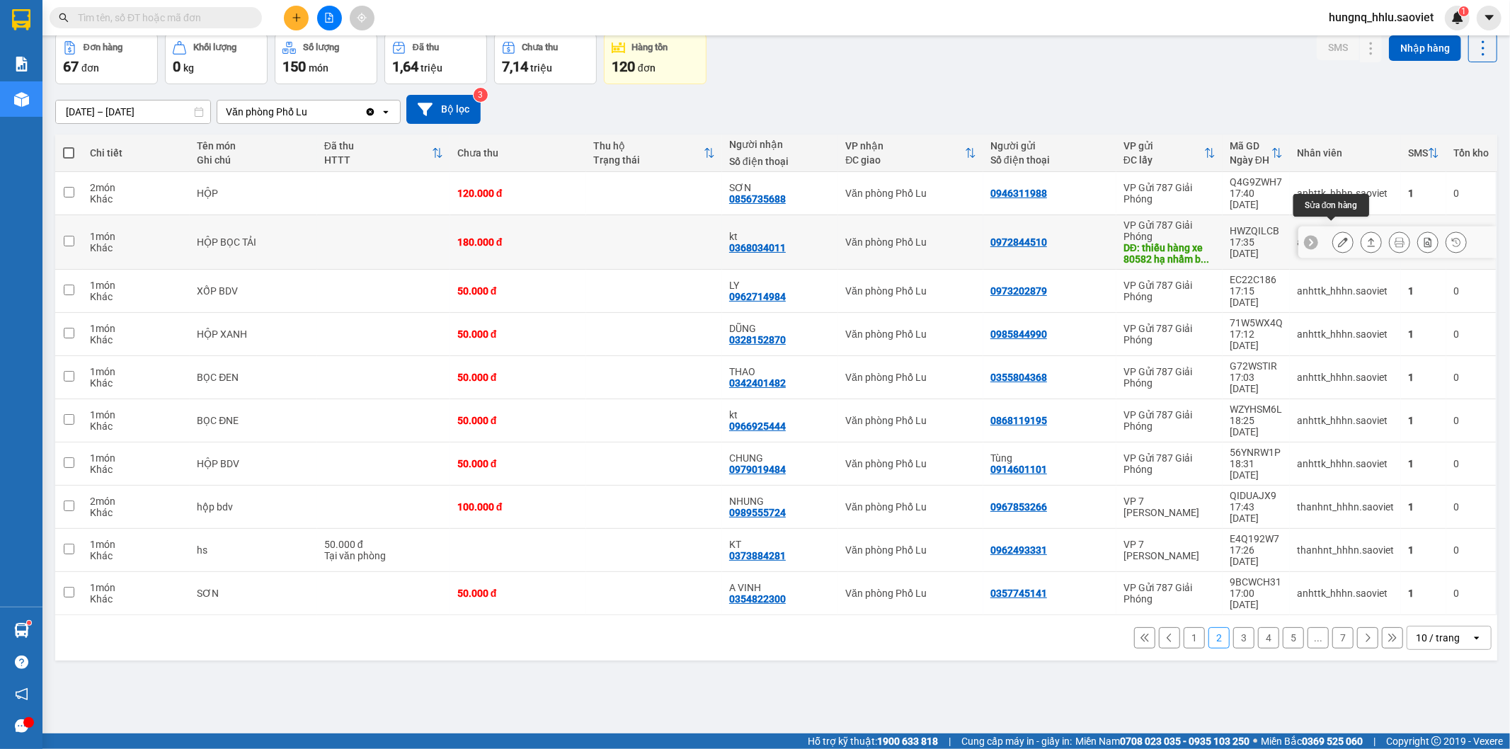
click at [1332, 239] on div at bounding box center [1342, 241] width 21 height 21
click at [1333, 239] on button at bounding box center [1343, 242] width 20 height 25
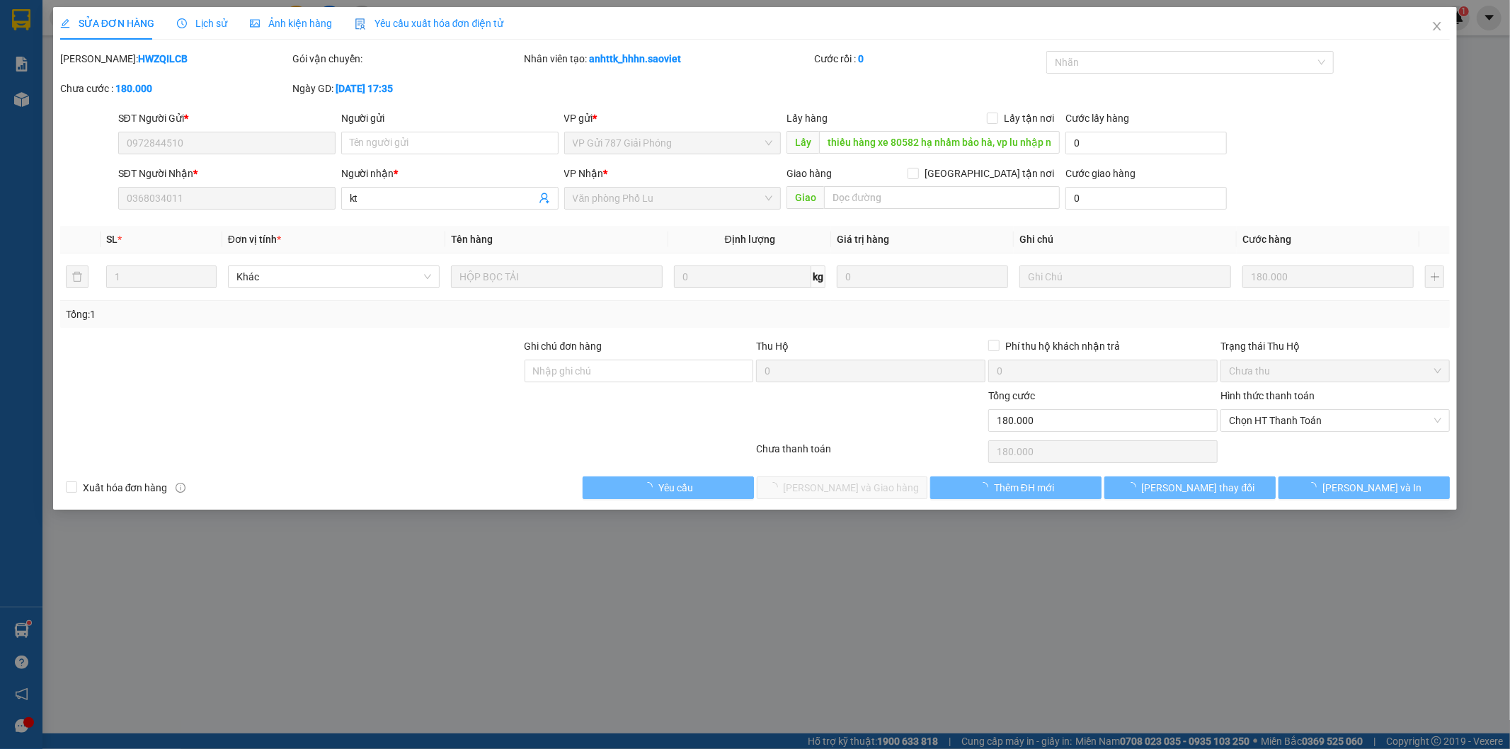
type input "0972844510"
type input "thiếu hàng xe 80582 hạ nhầm bảo hà, vp lu nhập nhầm"
type input "0368034011"
type input "kt"
type input "0"
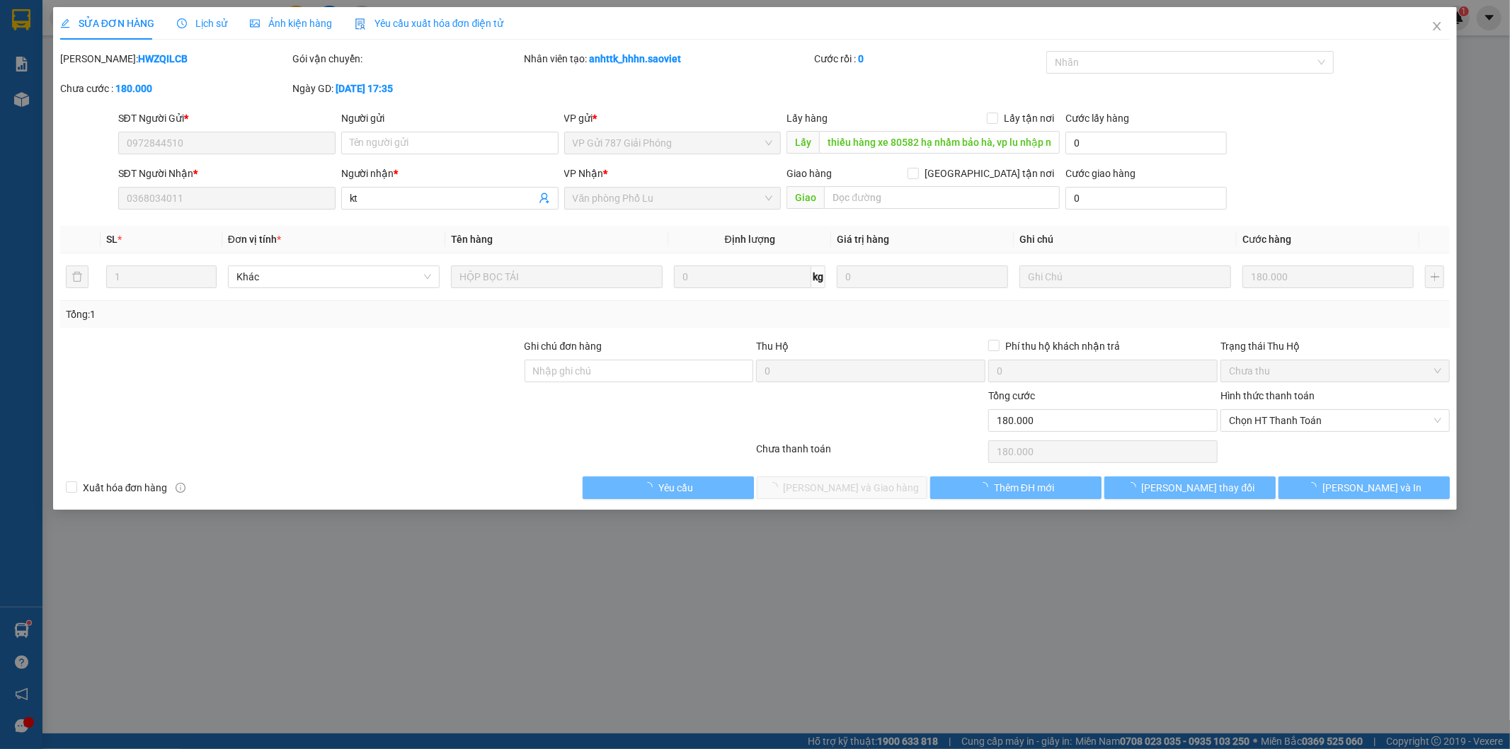
type input "180.000"
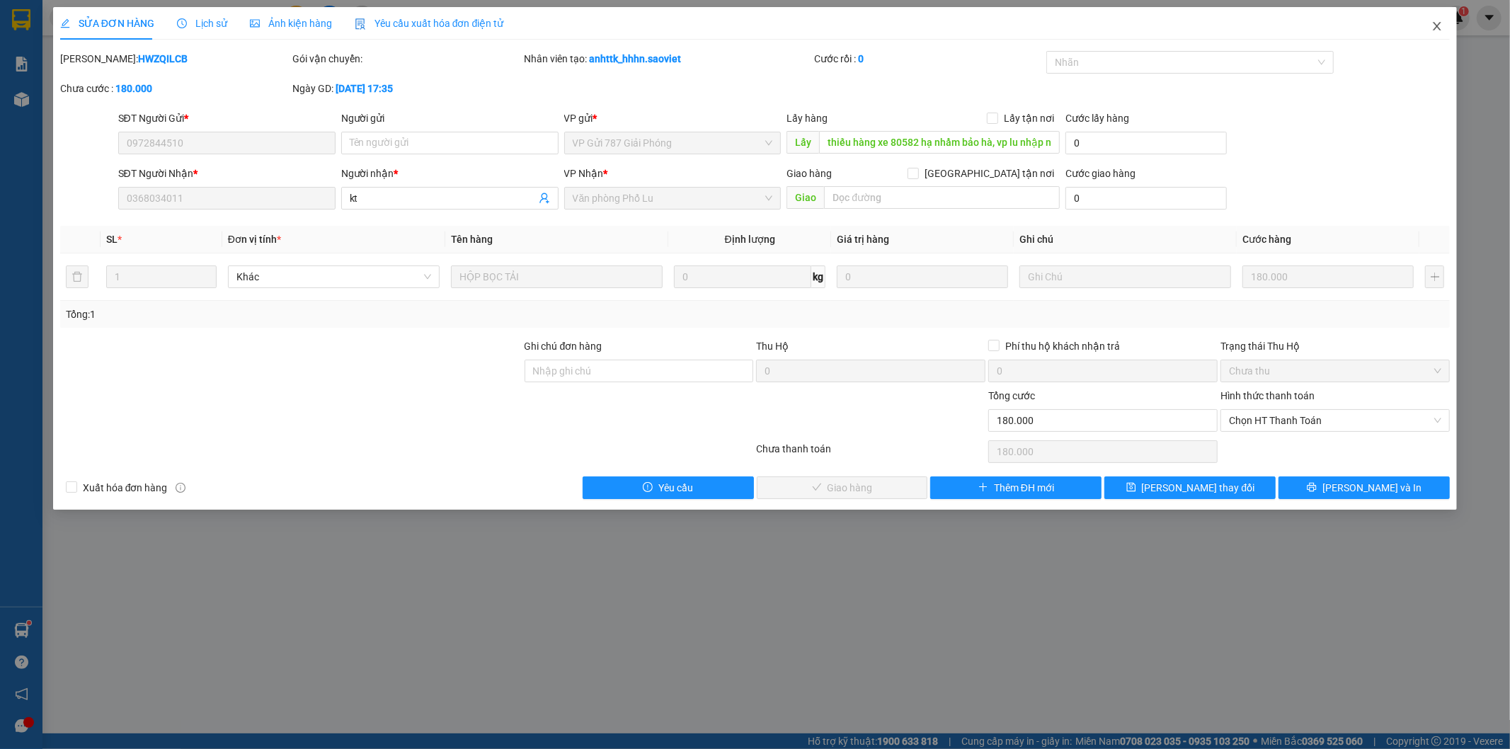
click at [1440, 33] on span "Close" at bounding box center [1437, 27] width 40 height 40
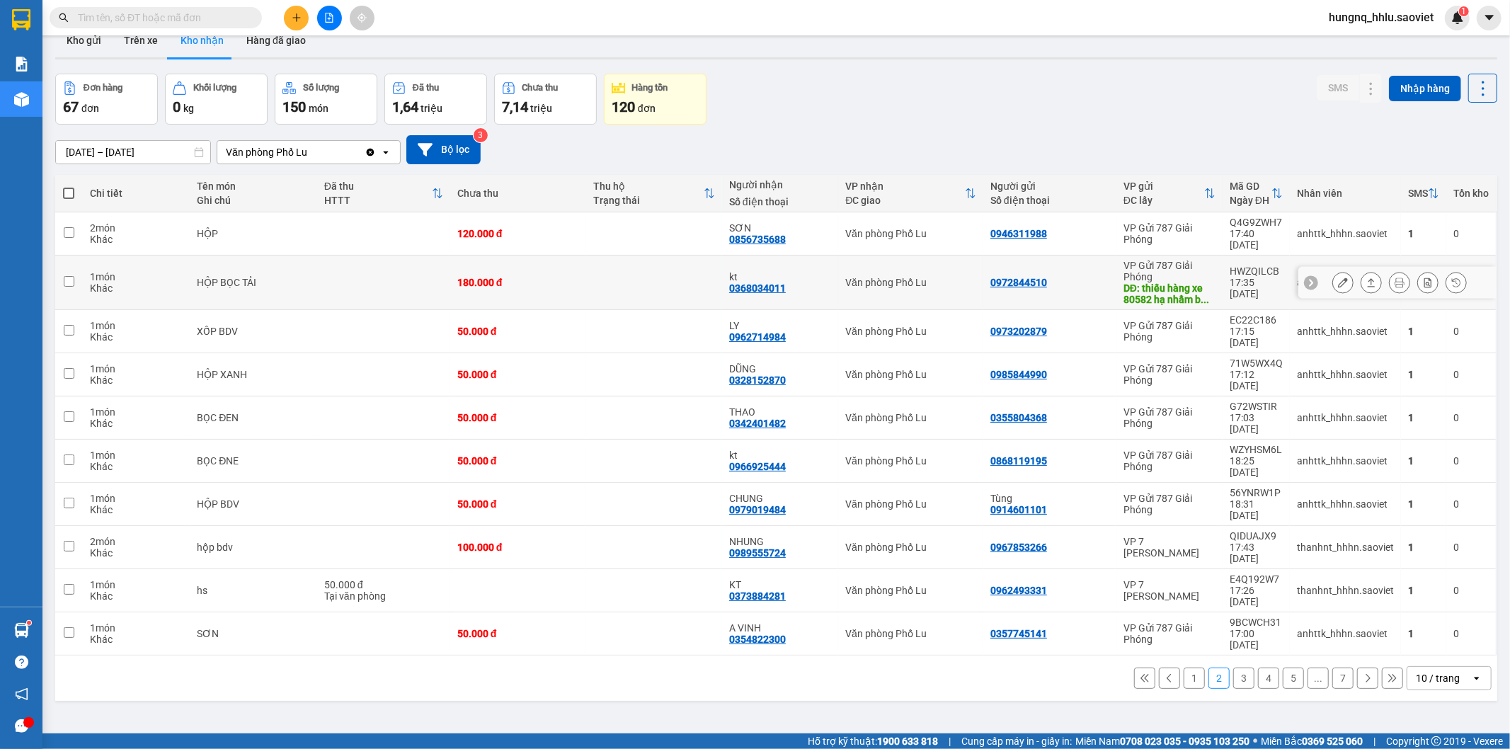
scroll to position [65, 0]
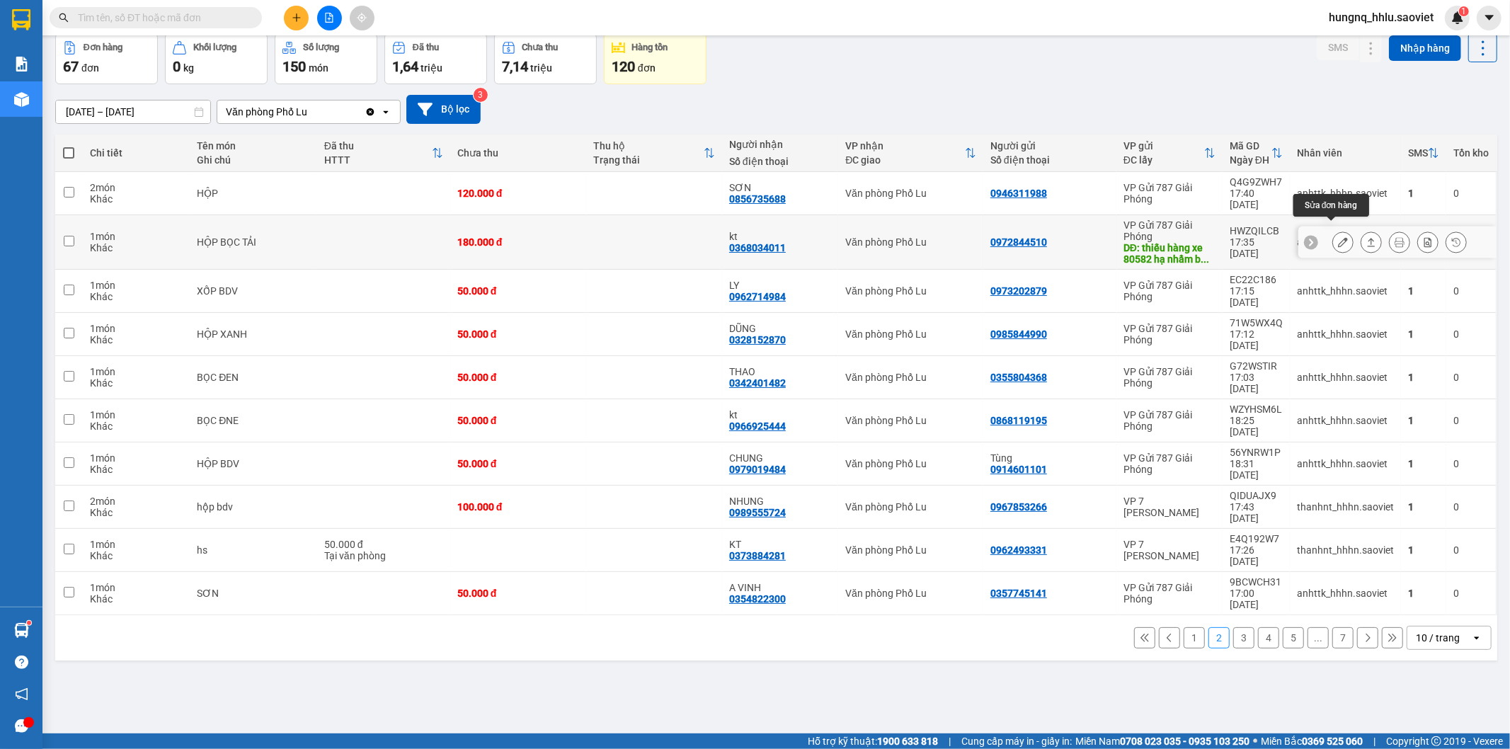
click at [1333, 239] on button at bounding box center [1343, 242] width 20 height 25
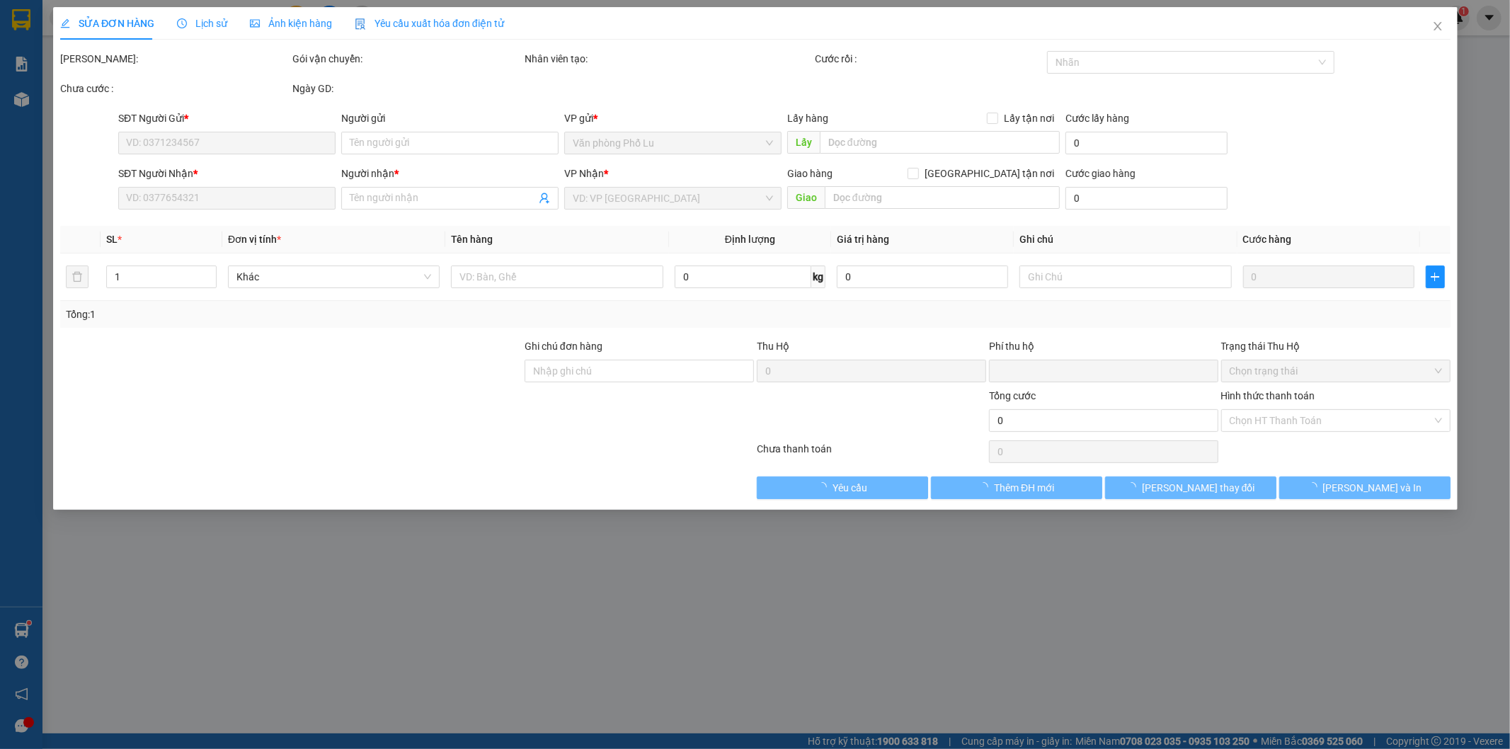
type input "0972844510"
type input "thiếu hàng xe 80582 hạ nhầm bảo hà, vp lu nhập nhầm"
type input "0368034011"
type input "kt"
type input "0"
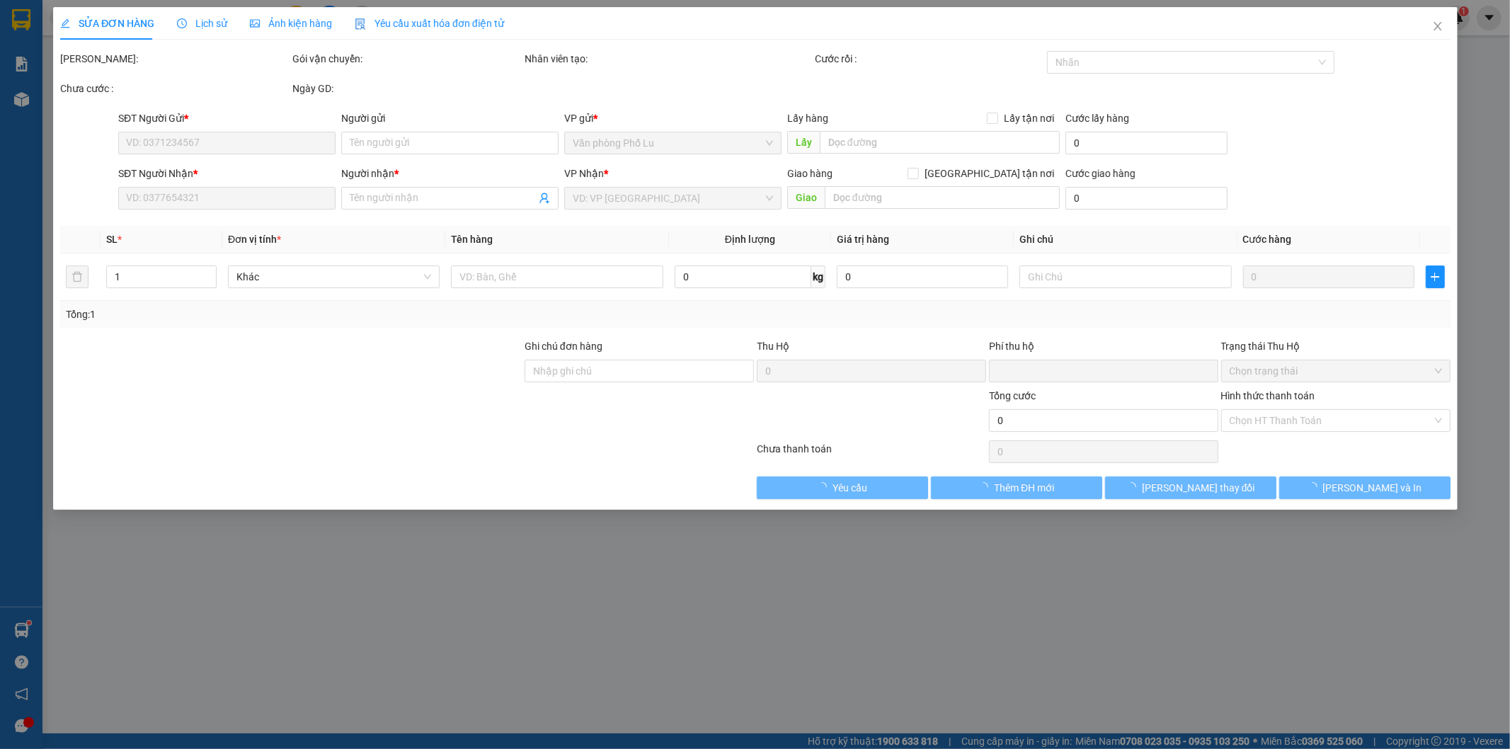
type input "180.000"
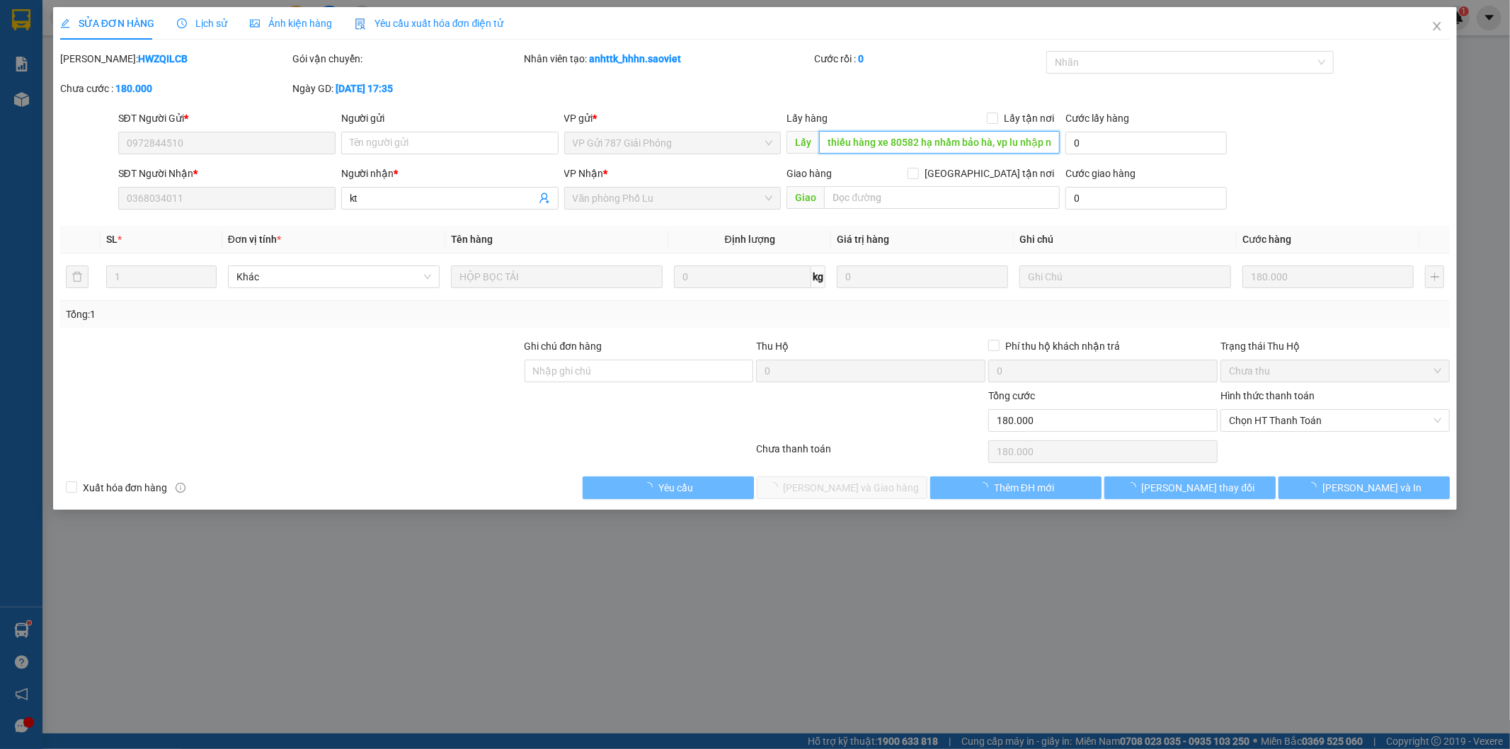
click at [871, 137] on input "thiếu hàng xe 80582 hạ nhầm bảo hà, vp lu nhập nhầm" at bounding box center [939, 142] width 241 height 23
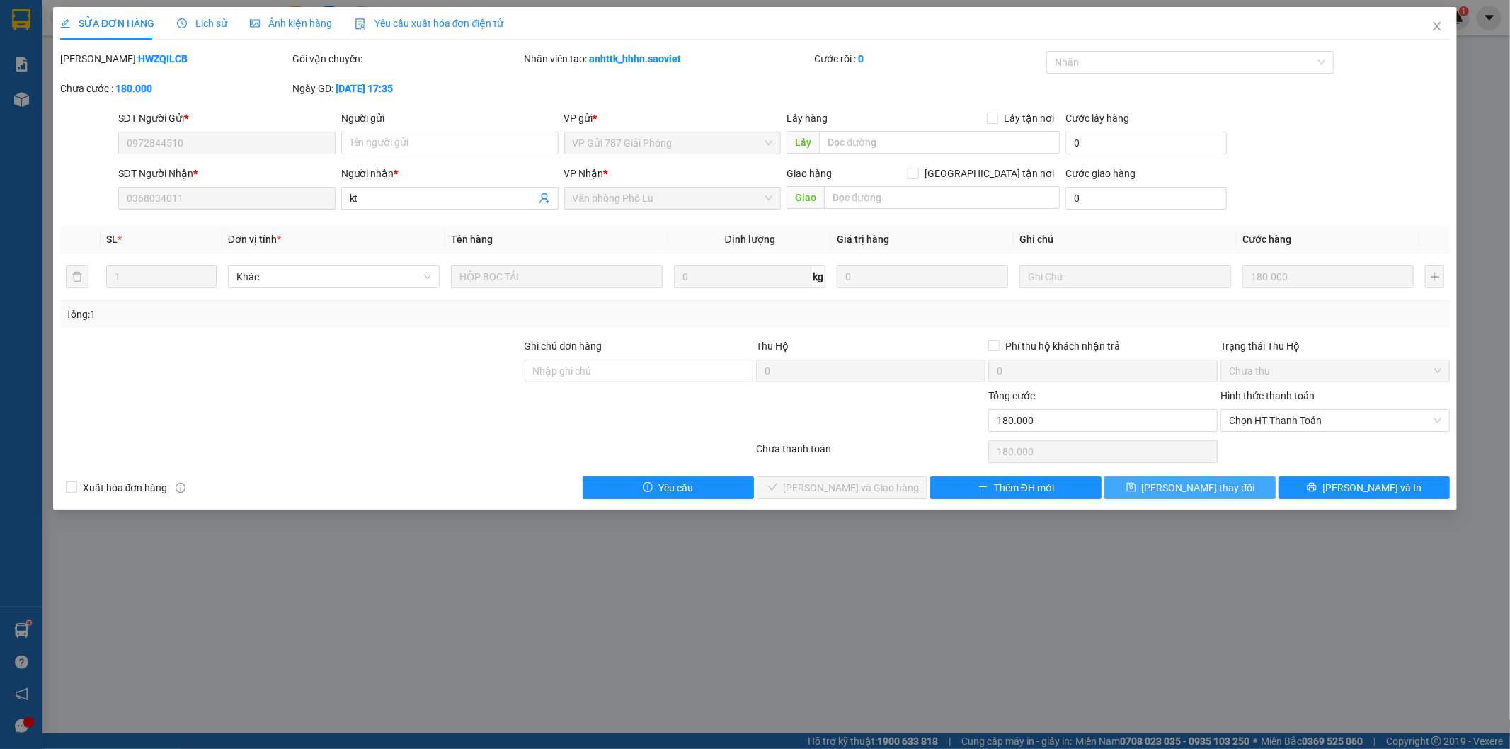
click at [1228, 489] on button "[PERSON_NAME] thay đổi" at bounding box center [1189, 487] width 171 height 23
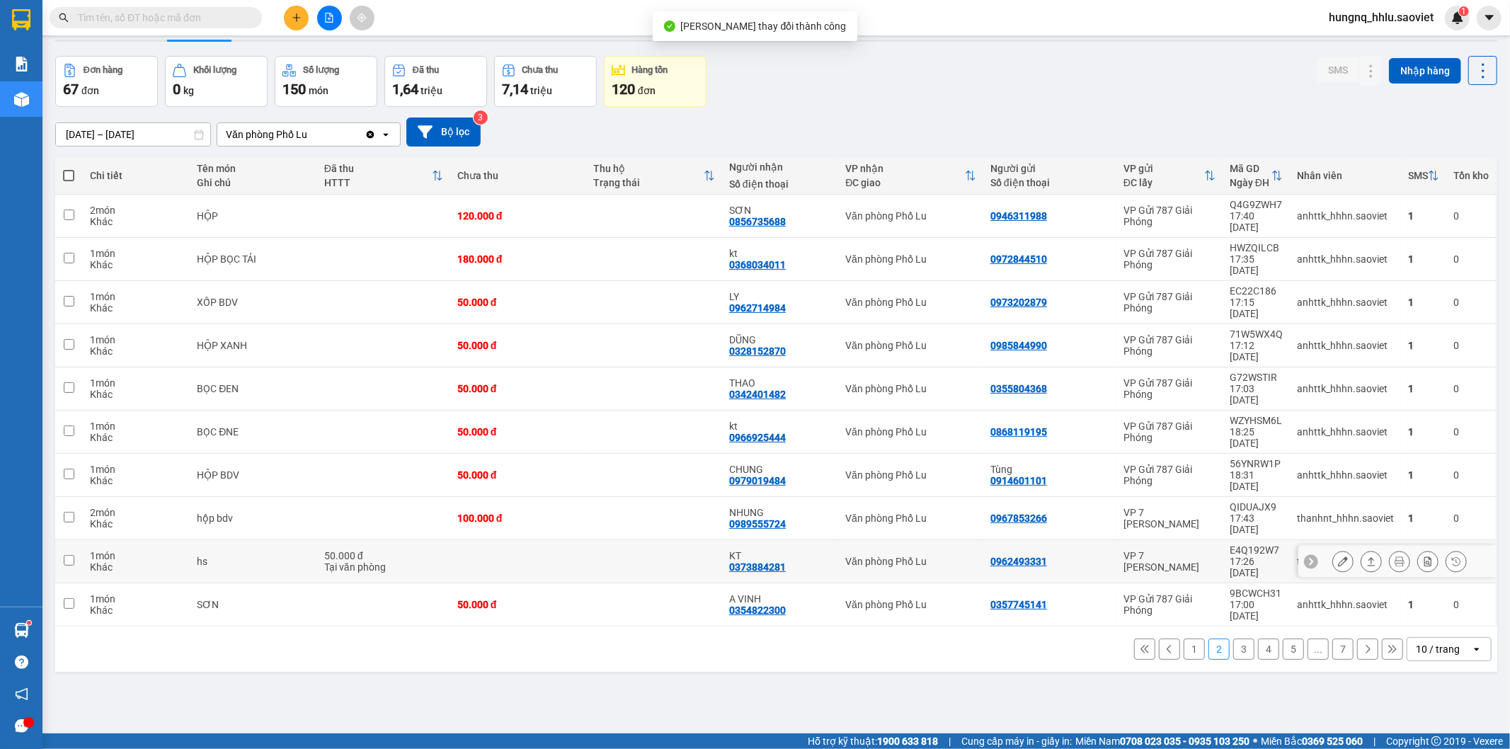
scroll to position [65, 0]
